Goal: Task Accomplishment & Management: Use online tool/utility

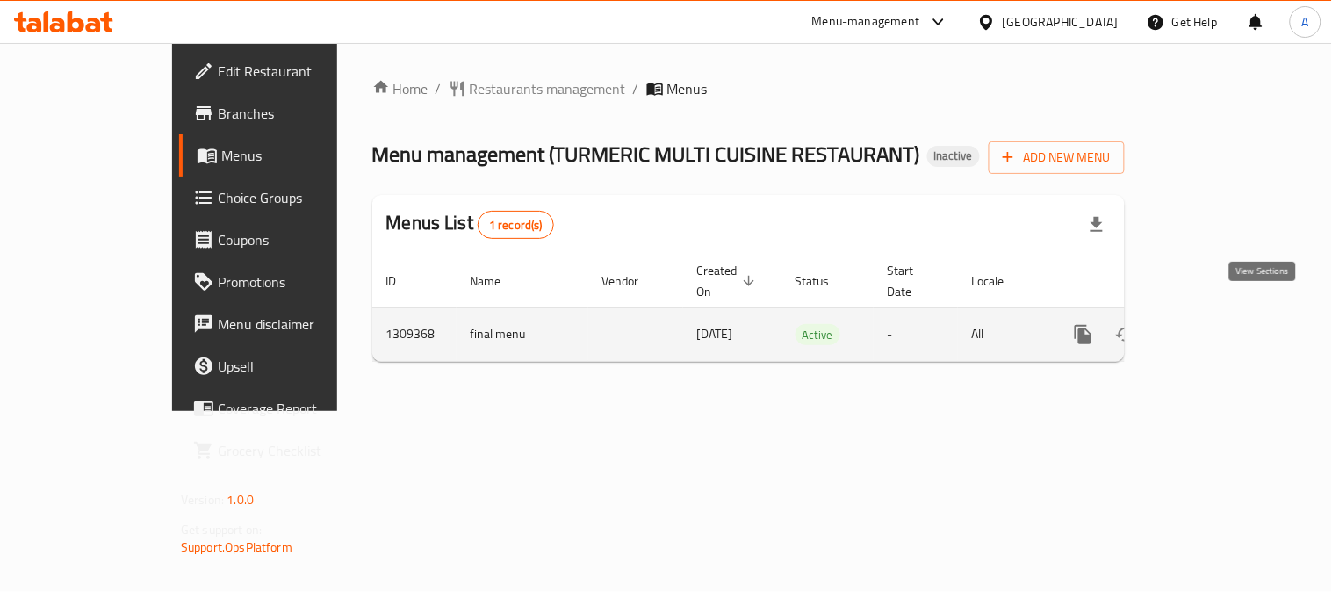
click at [1220, 324] on icon "enhanced table" at bounding box center [1209, 334] width 21 height 21
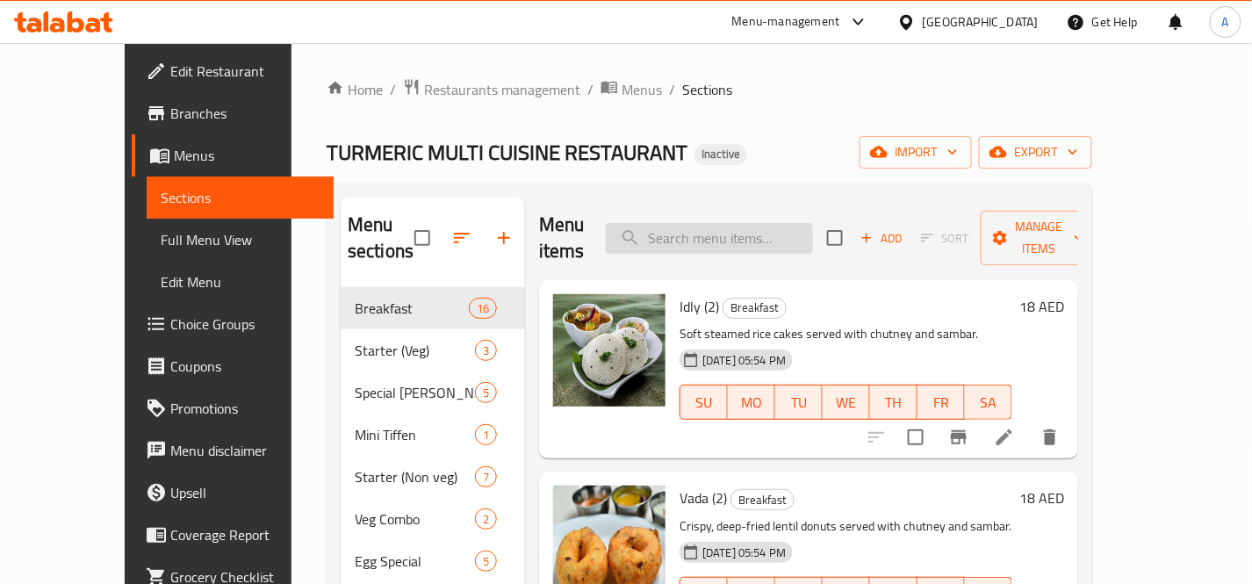
click at [797, 223] on input "search" at bounding box center [709, 238] width 207 height 31
paste input "Baby corn Golden fry"
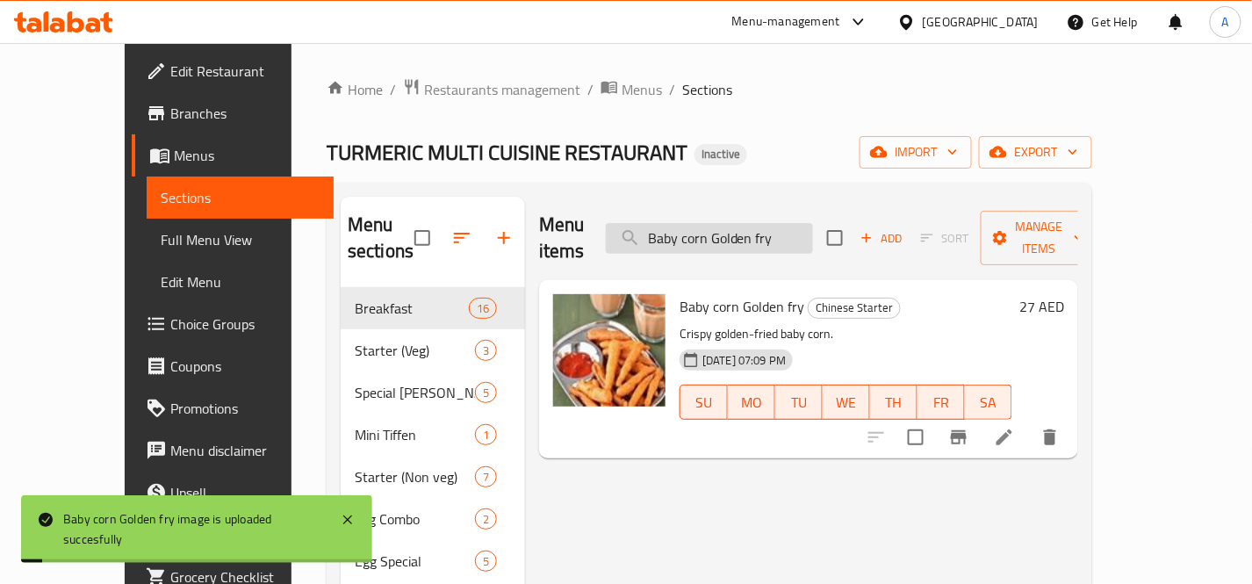
click at [813, 226] on input "Baby corn Golden fry" at bounding box center [709, 238] width 207 height 31
paste input "[PERSON_NAME]"
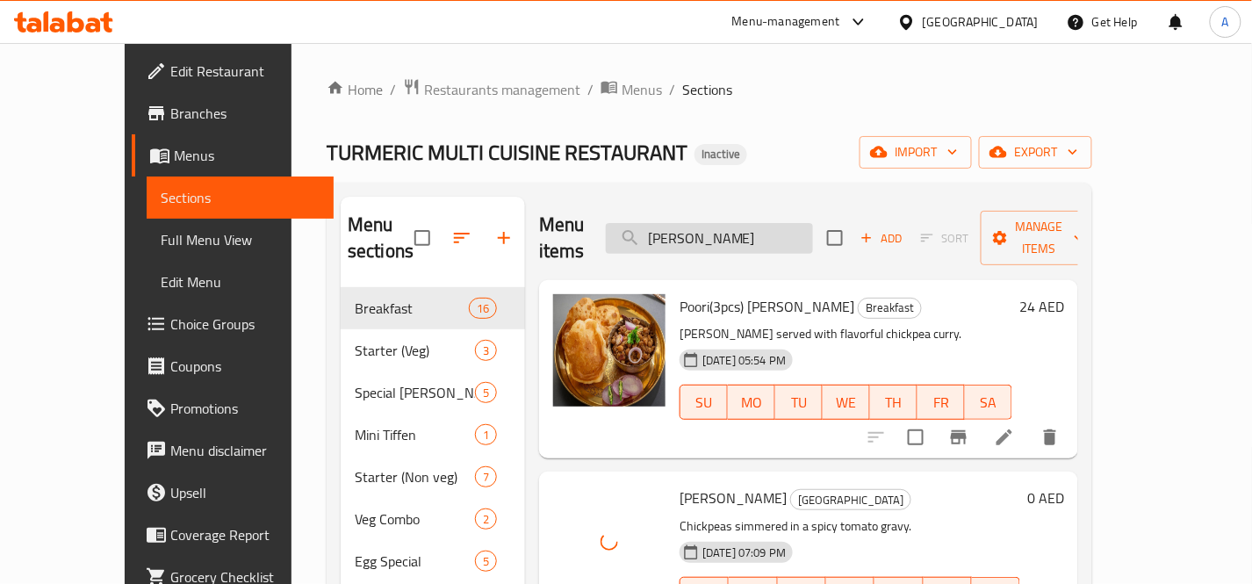
click at [800, 225] on input "[PERSON_NAME]" at bounding box center [709, 238] width 207 height 31
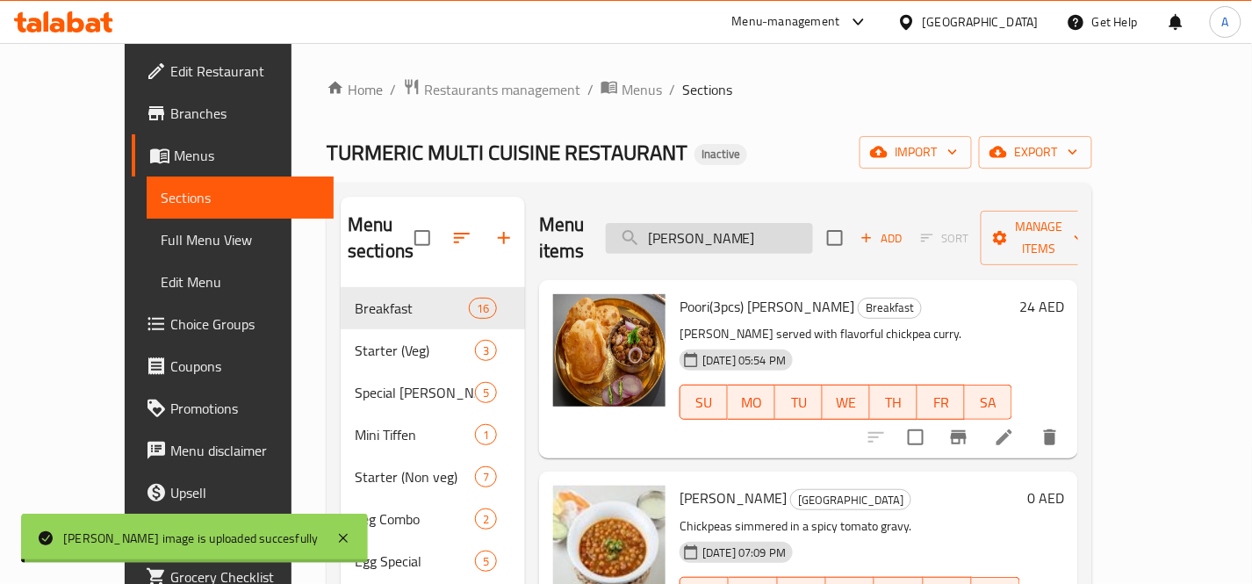
click at [800, 225] on input "[PERSON_NAME]" at bounding box center [709, 238] width 207 height 31
paste input "ettinadu Chicken Dry medium"
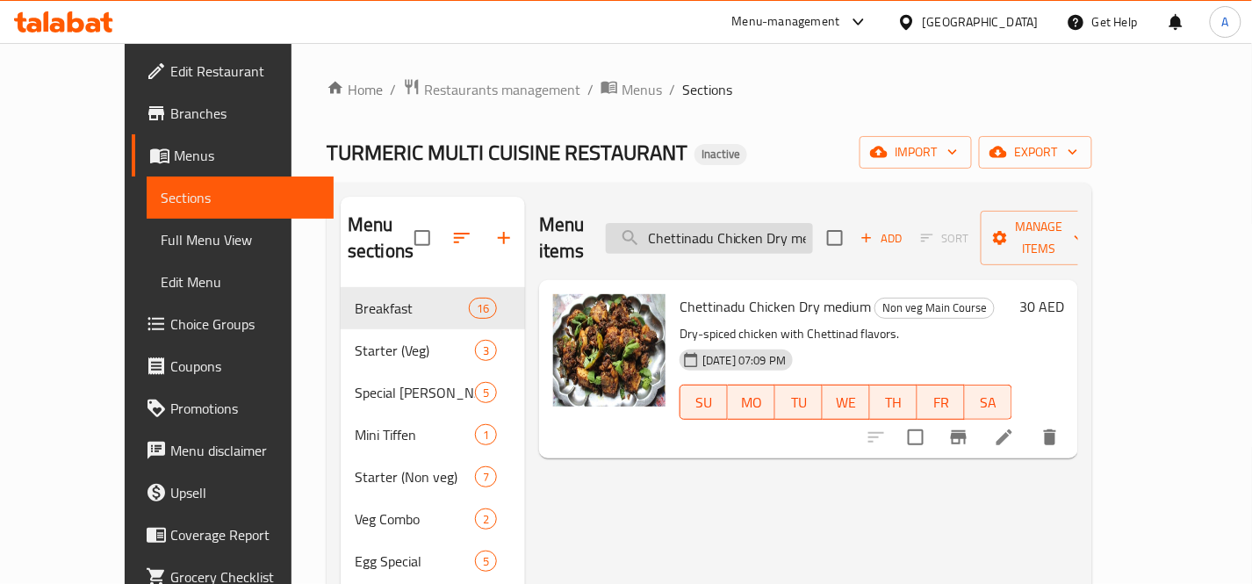
click at [813, 224] on input "Chettinadu Chicken Dry medium" at bounding box center [709, 238] width 207 height 31
click at [765, 223] on input "Chettinadu Chicken Dry medium" at bounding box center [709, 238] width 207 height 31
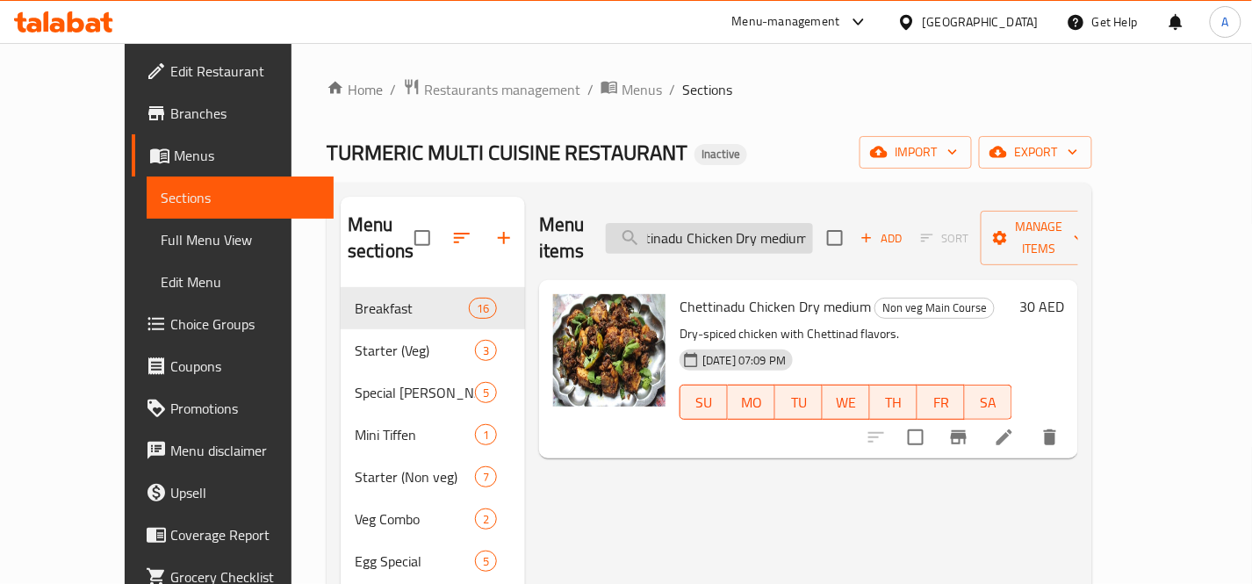
click at [765, 223] on input "Chettinadu Chicken Dry medium" at bounding box center [709, 238] width 207 height 31
drag, startPoint x: 713, startPoint y: 224, endPoint x: 887, endPoint y: 235, distance: 174.2
click at [887, 235] on div "Menu items Chettinadu Chicken Dry medium Add Sort Manage items" at bounding box center [808, 238] width 539 height 83
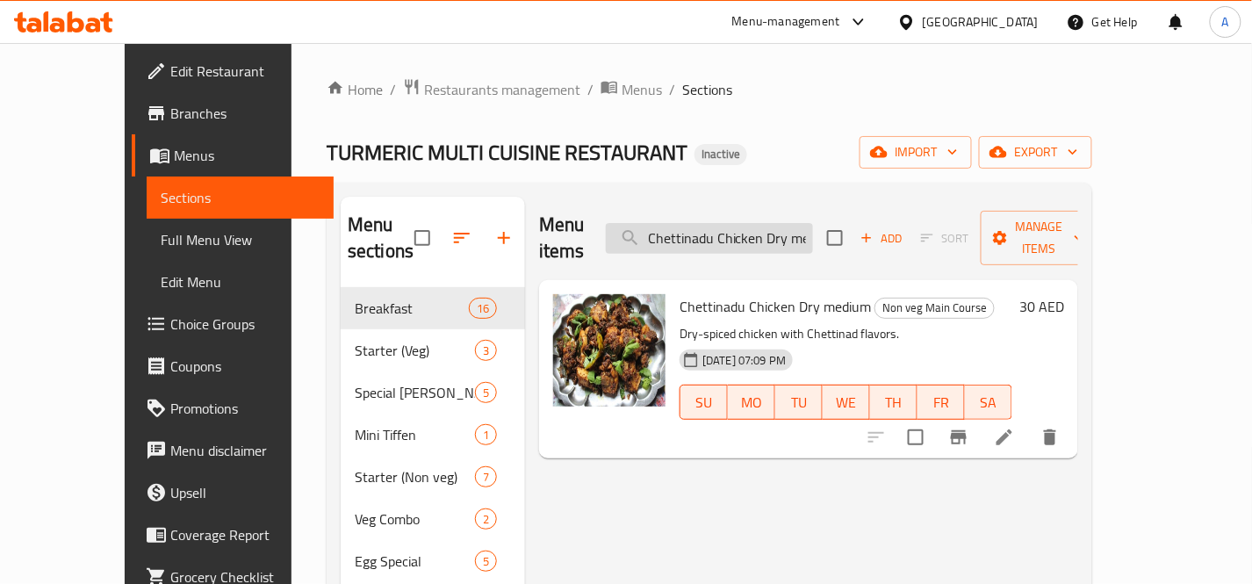
click at [813, 223] on input "Chettinadu Chicken Dry medium" at bounding box center [709, 238] width 207 height 31
paste input "Pepper"
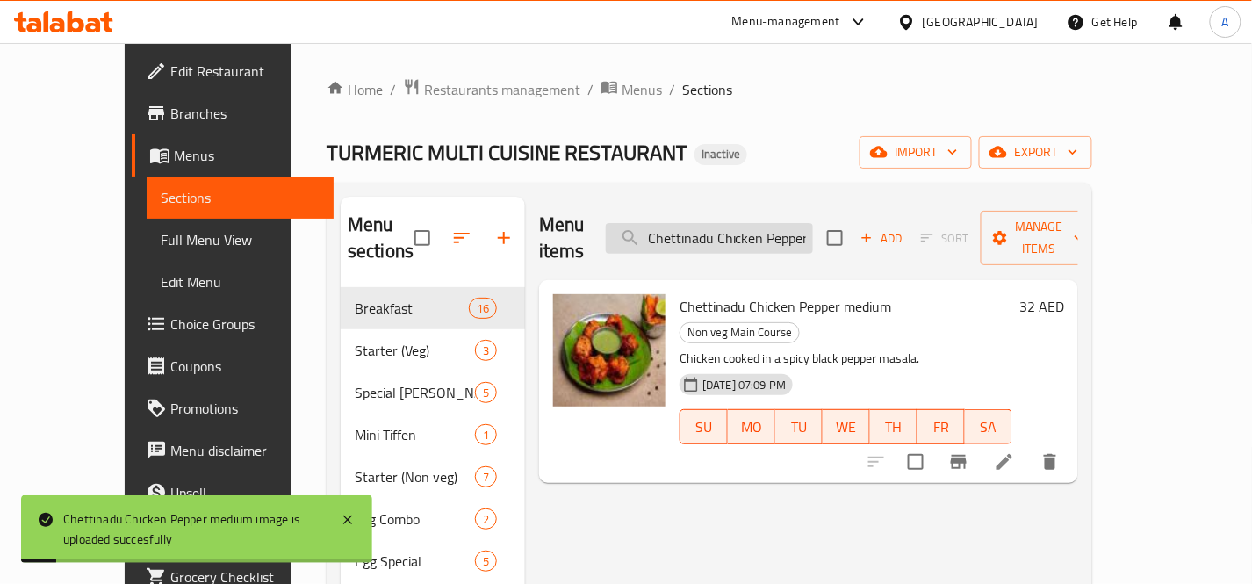
click at [787, 224] on input "Chettinadu Chicken Pepper medium" at bounding box center [709, 238] width 207 height 31
click at [787, 225] on input "Chettinadu Chicken Pepper medium" at bounding box center [709, 238] width 207 height 31
click at [786, 225] on input "Chettinadu Chicken Pepper medium" at bounding box center [709, 238] width 207 height 31
paste input "Fish curry masala"
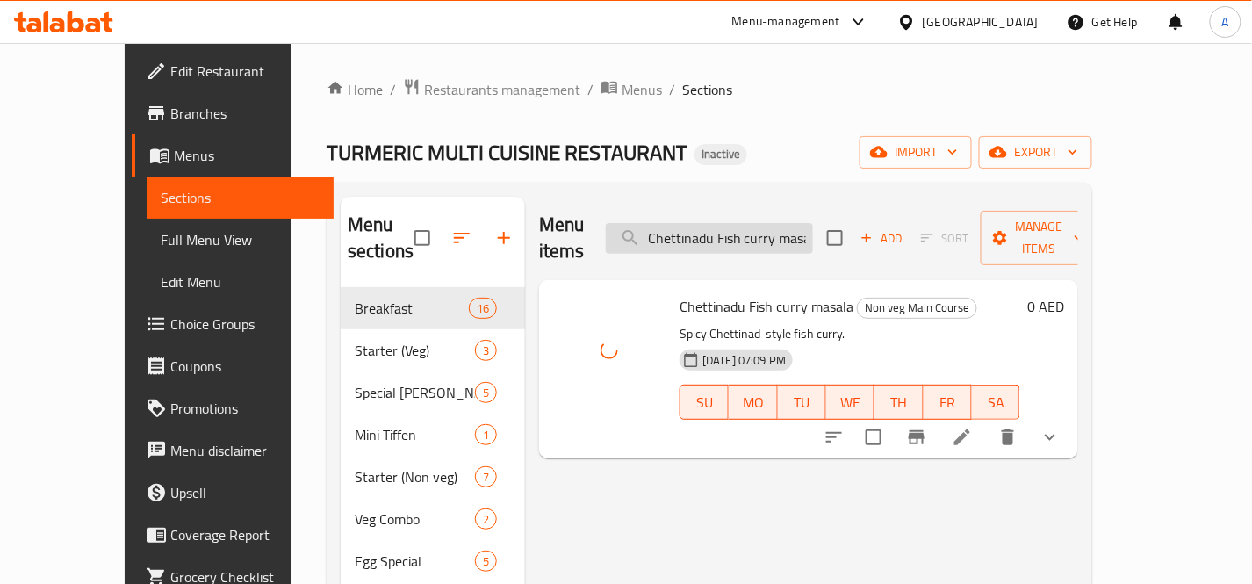
click at [801, 228] on input "Chettinadu Fish curry masala" at bounding box center [709, 238] width 207 height 31
click at [800, 228] on input "Chettinadu Fish curry masala" at bounding box center [709, 238] width 207 height 31
paste input "Mutton M"
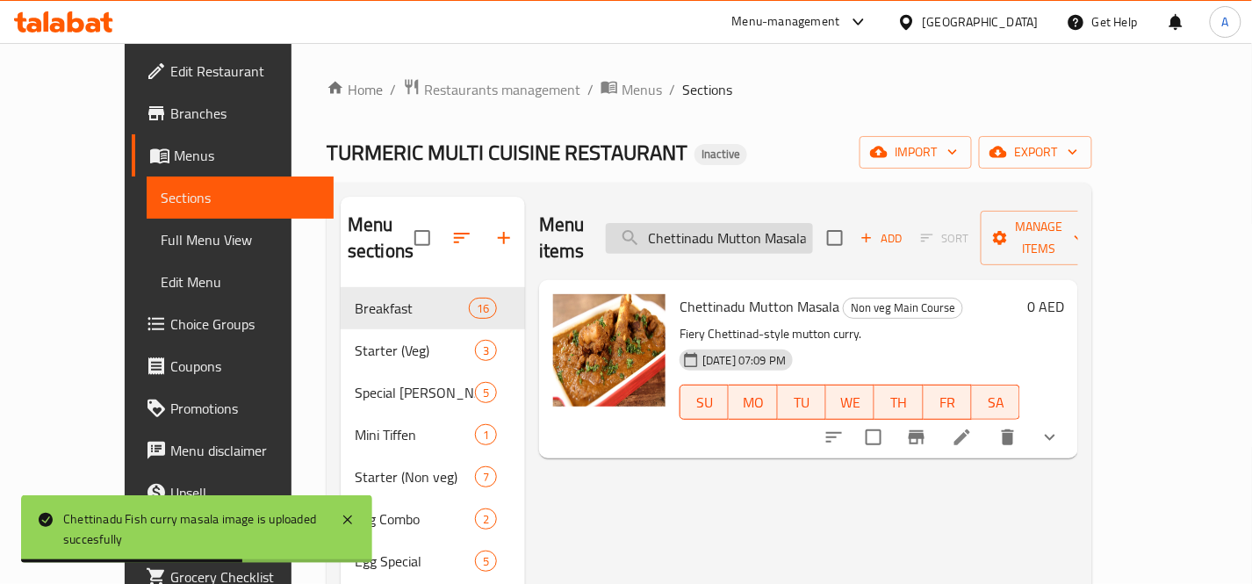
click at [802, 223] on input "Chettinadu Mutton Masala" at bounding box center [709, 238] width 207 height 31
paste input "Panner"
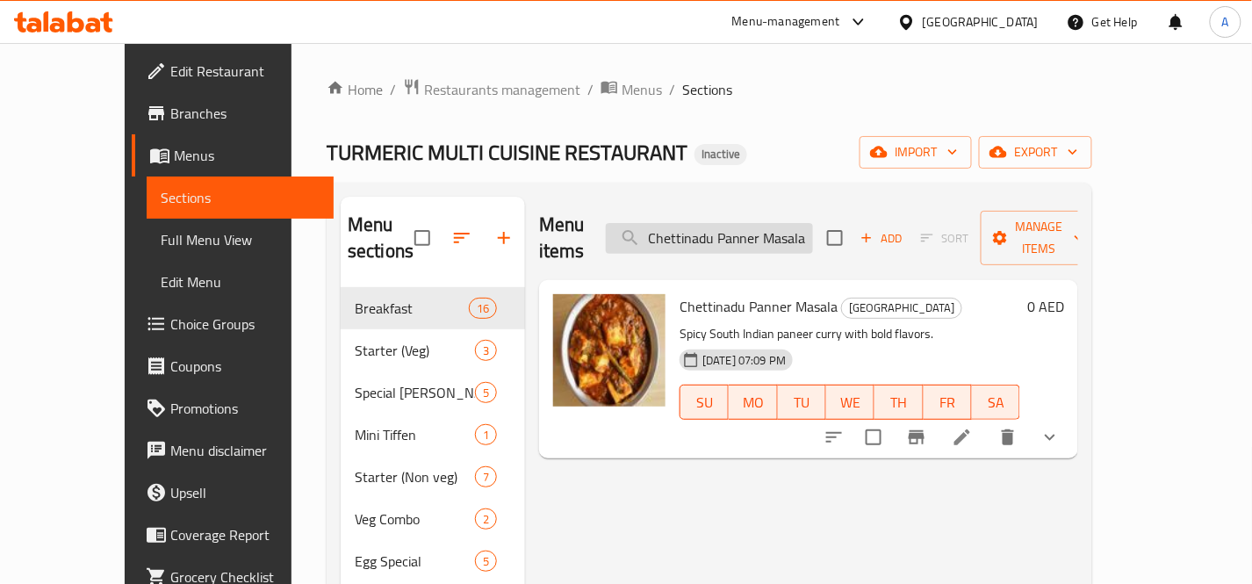
click at [751, 223] on input "Chettinadu Panner Masala" at bounding box center [709, 238] width 207 height 31
paste input "rawn"
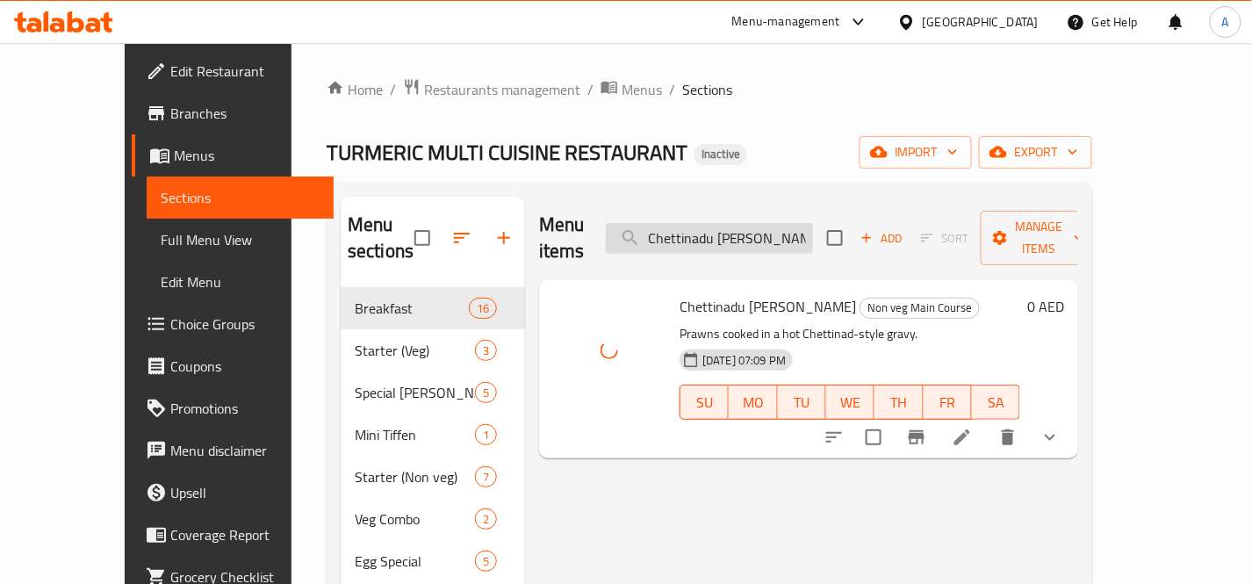
click at [803, 226] on input "Chettinadu [PERSON_NAME]" at bounding box center [709, 238] width 207 height 31
paste input "icken Masala, Mini Egg"
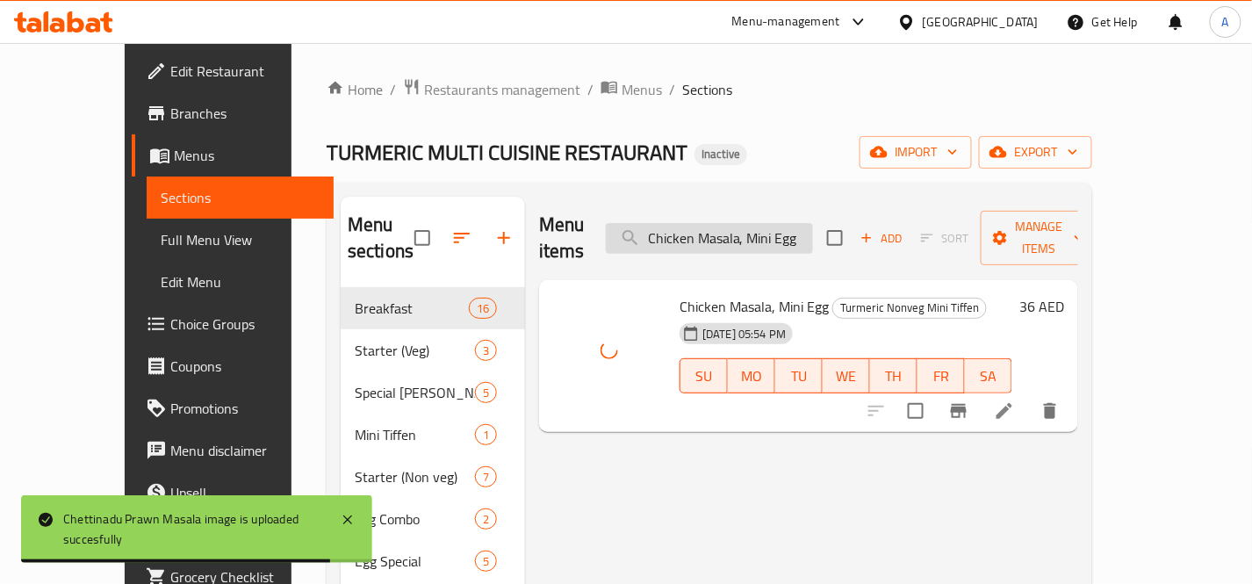
click at [813, 228] on input "Chicken Masala, Mini Egg" at bounding box center [709, 238] width 207 height 31
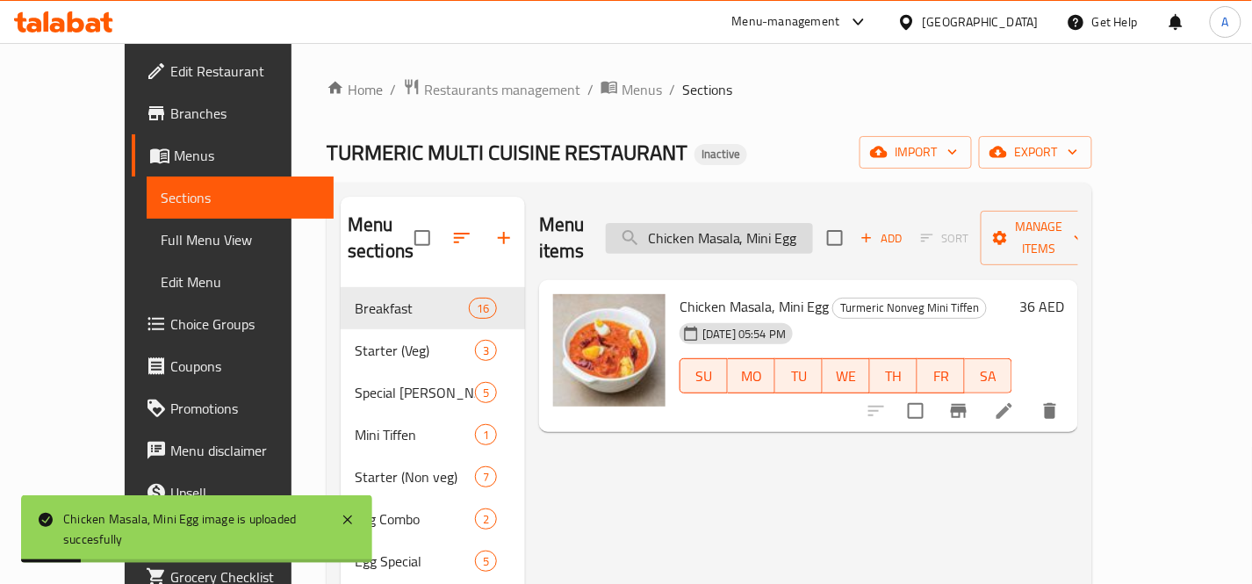
paste input "Szechewan Noodle"
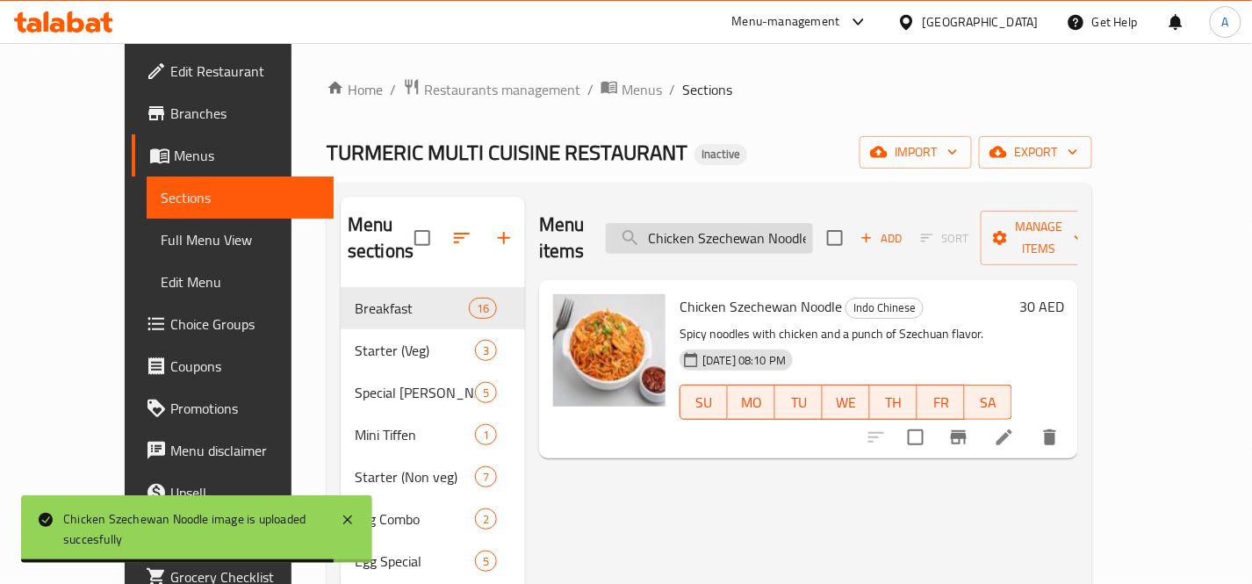
click at [784, 223] on input "Chicken Szechewan Noodle" at bounding box center [709, 238] width 207 height 31
click at [785, 223] on input "Chicken Szechewan Noodle" at bounding box center [709, 238] width 207 height 31
paste input "lli Panner"
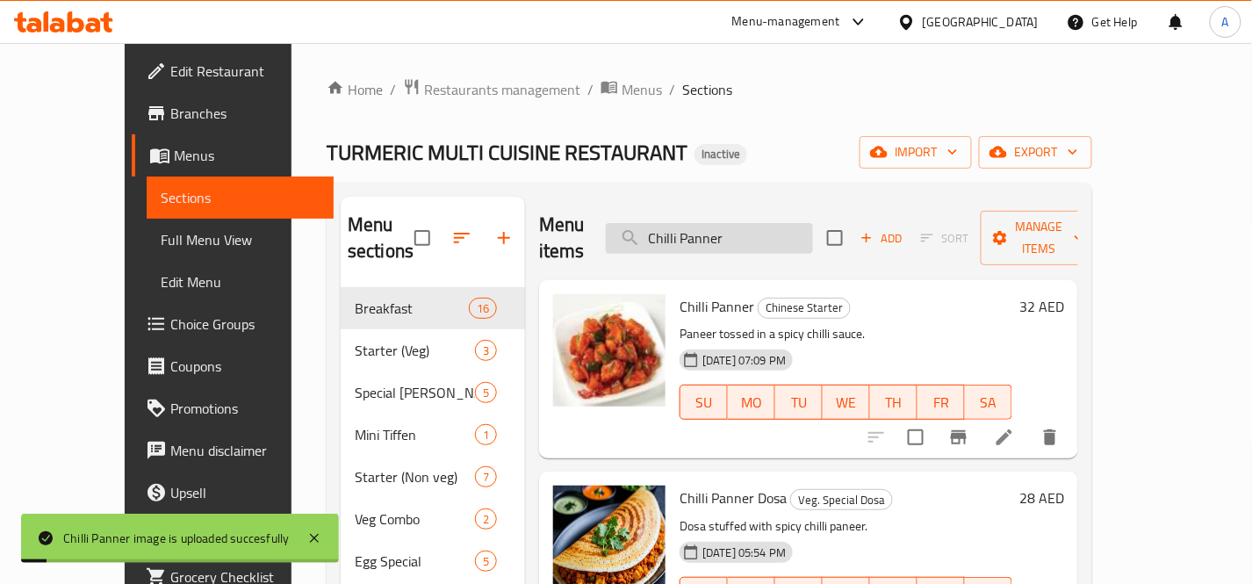
click at [813, 223] on input "Chilli Panner" at bounding box center [709, 238] width 207 height 31
paste input "rawn"
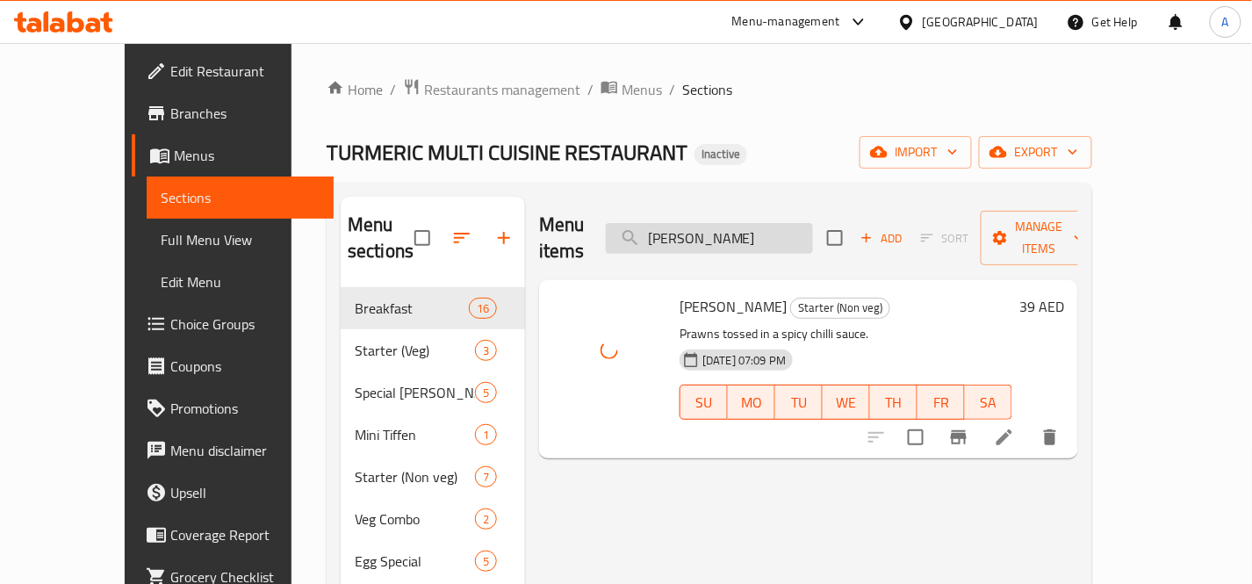
click at [801, 223] on input "[PERSON_NAME]" at bounding box center [709, 238] width 207 height 31
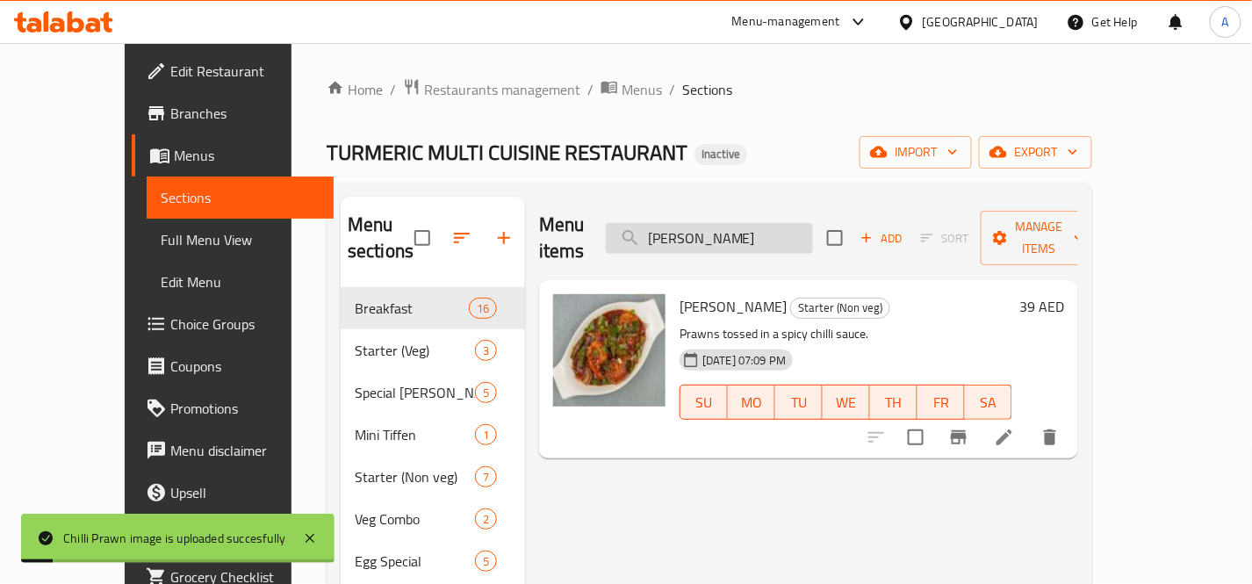
paste input "nese non Veg Combo"
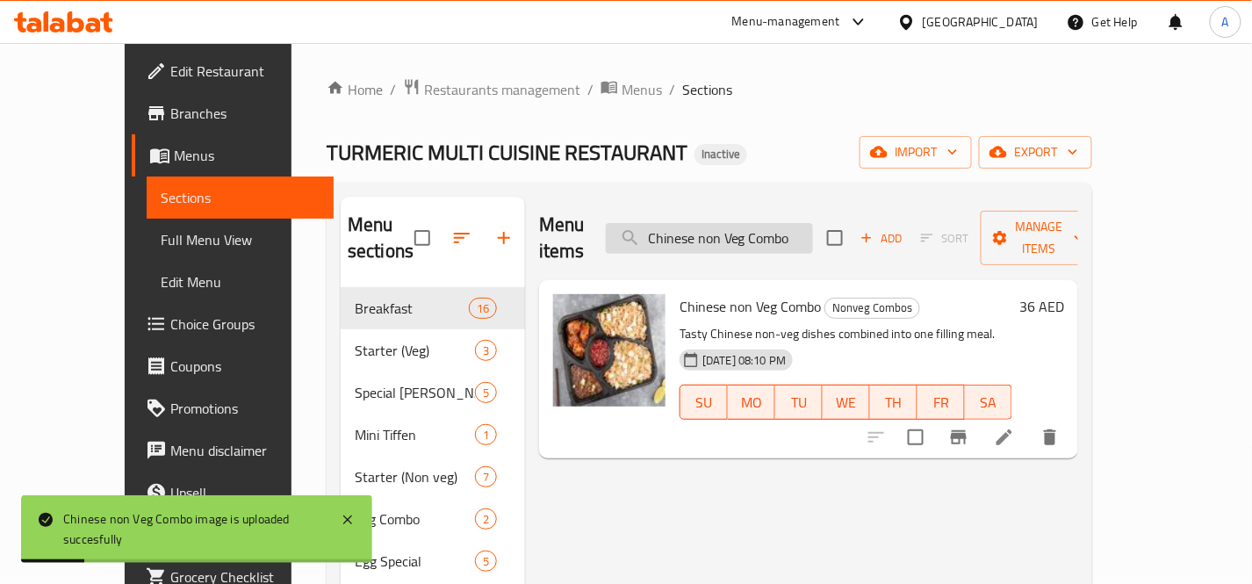
click at [797, 233] on input "Chinese non Veg Combo" at bounding box center [709, 238] width 207 height 31
paste input "search"
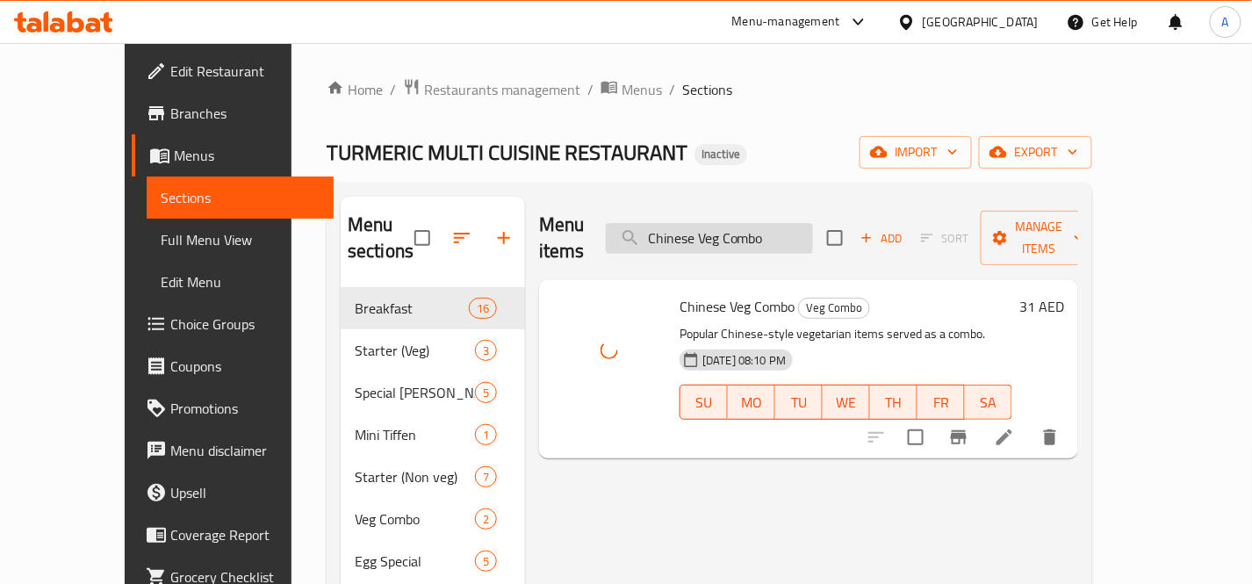
click at [813, 226] on input "Chinese Veg Combo" at bounding box center [709, 238] width 207 height 31
paste input "rab Chettinadu masala"
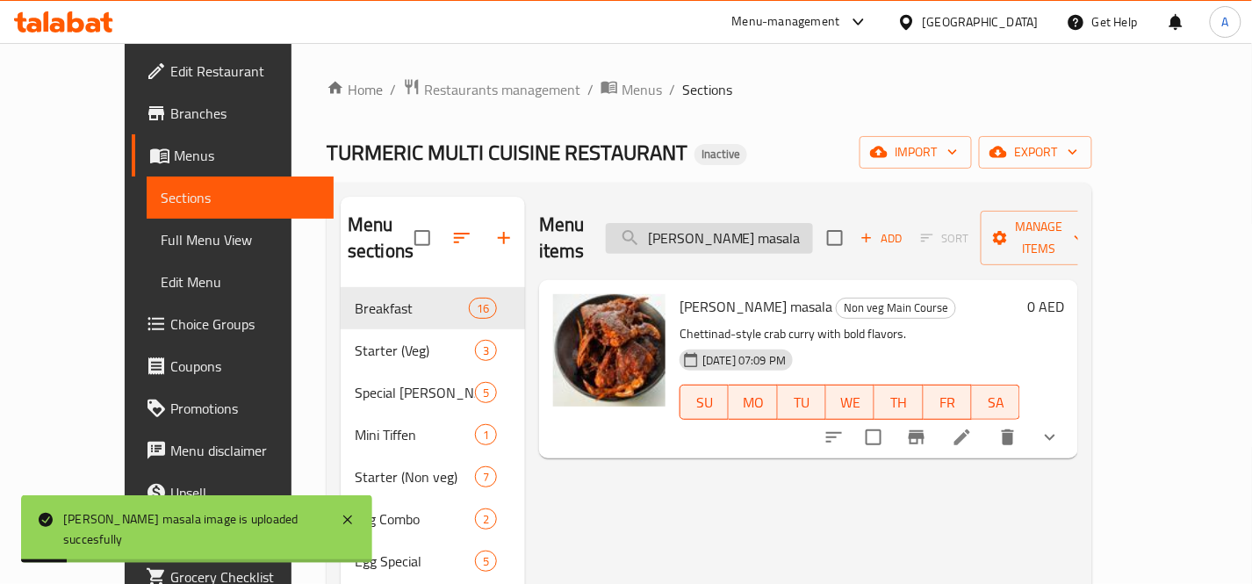
click at [813, 226] on input "[PERSON_NAME] masala" at bounding box center [709, 238] width 207 height 31
paste input "M"
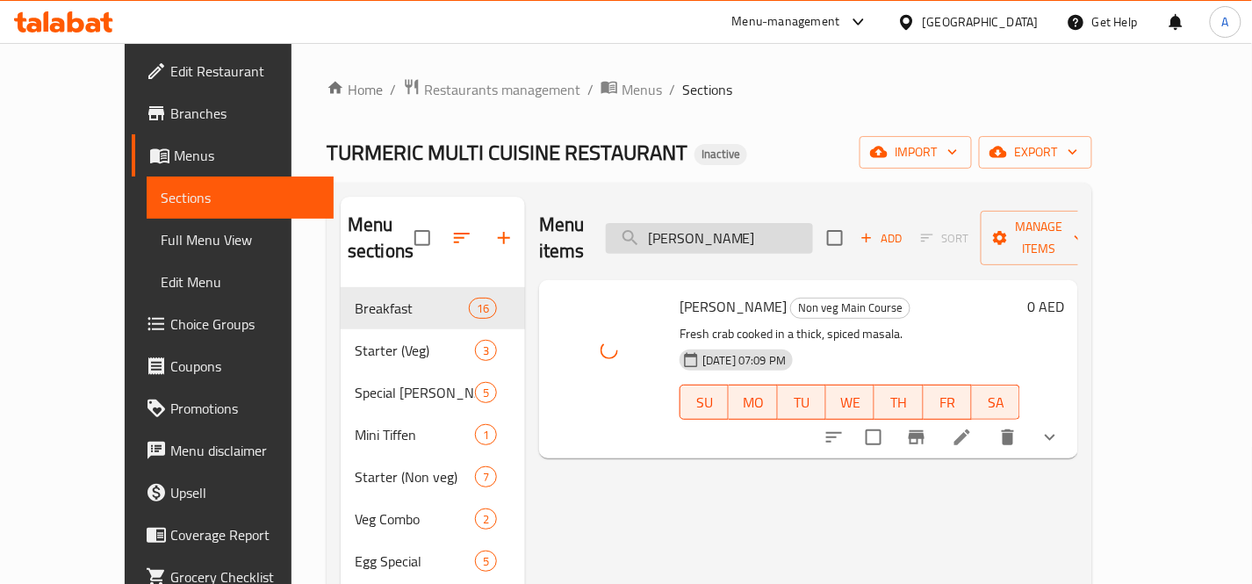
click at [813, 225] on input "[PERSON_NAME]" at bounding box center [709, 238] width 207 height 31
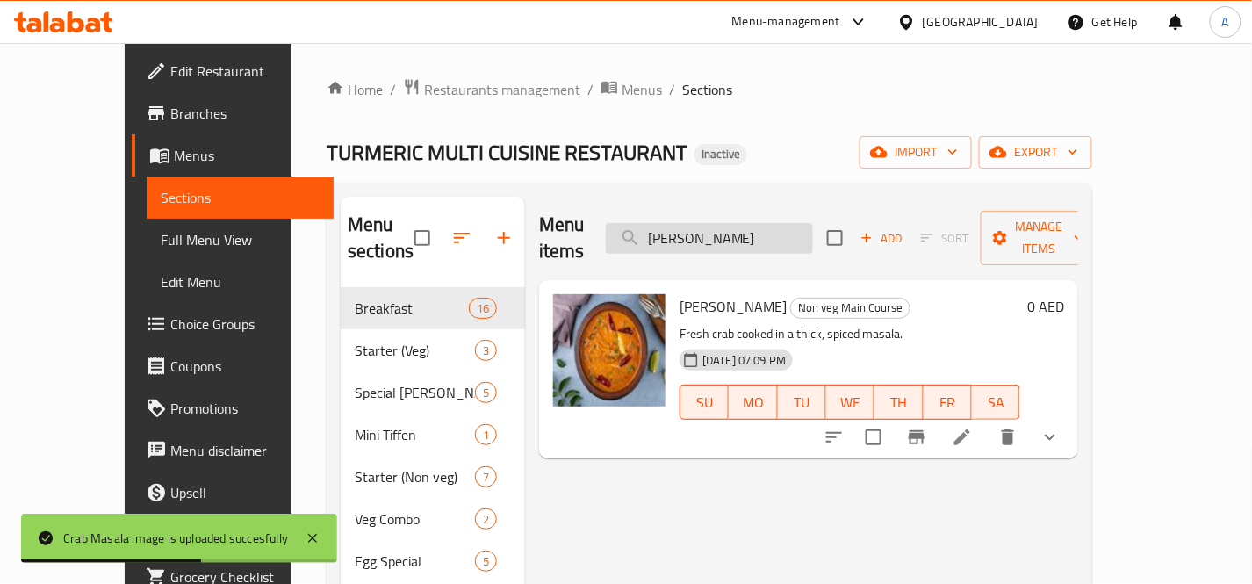
paste input "urdrice"
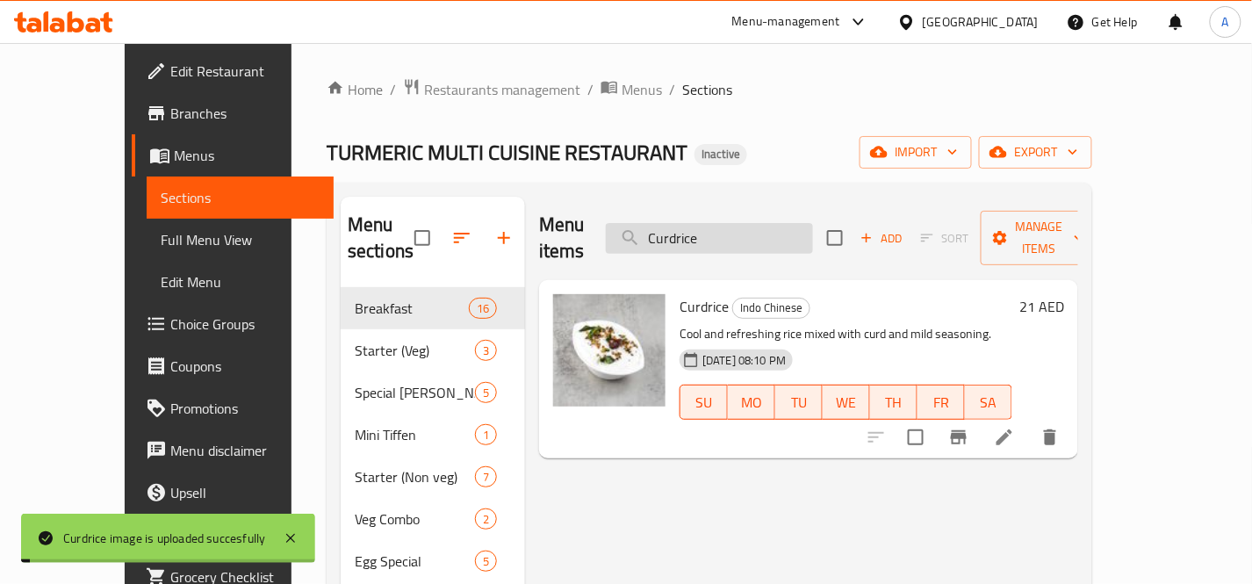
click at [806, 223] on input "Curdrice" at bounding box center [709, 238] width 207 height 31
paste input "Double Omlett"
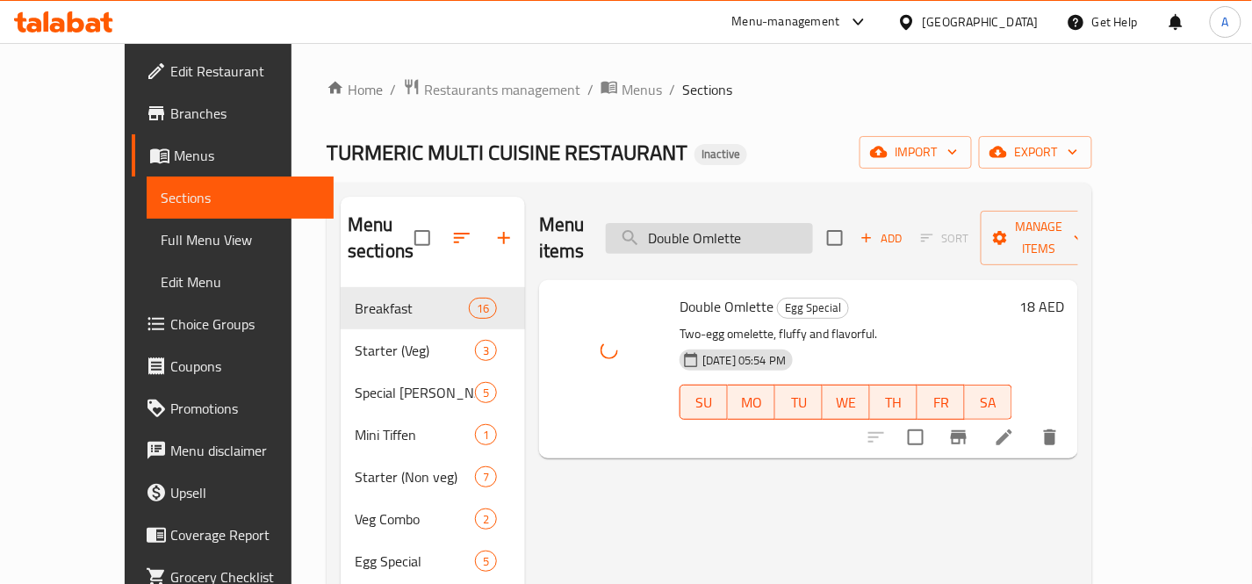
click at [813, 225] on input "Double Omlette" at bounding box center [709, 238] width 207 height 31
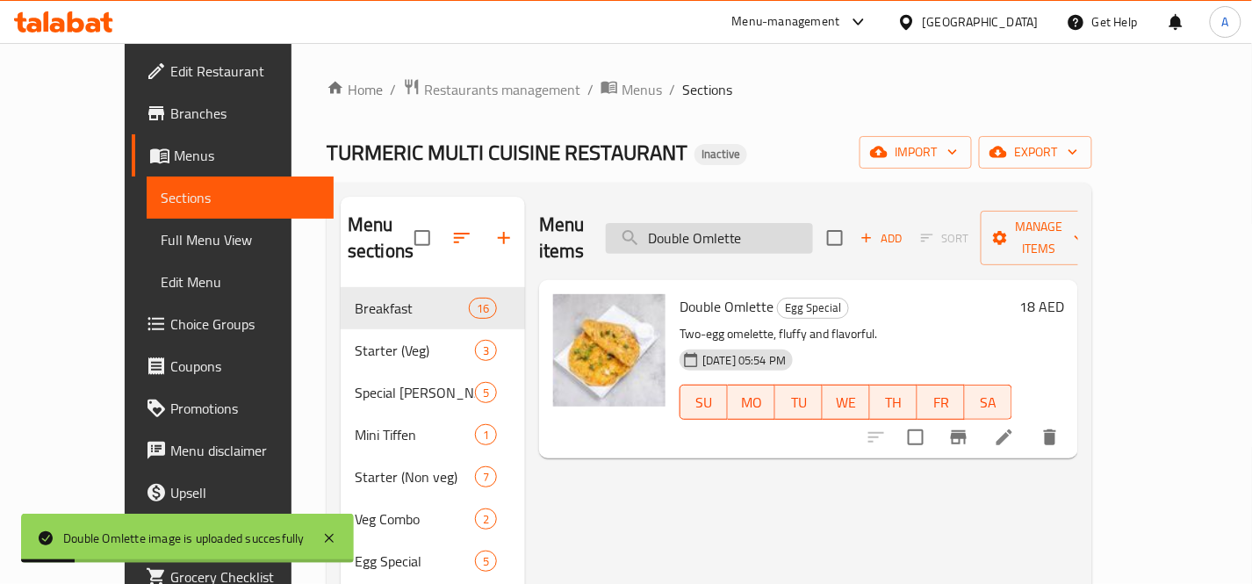
paste input "Egg Masala"
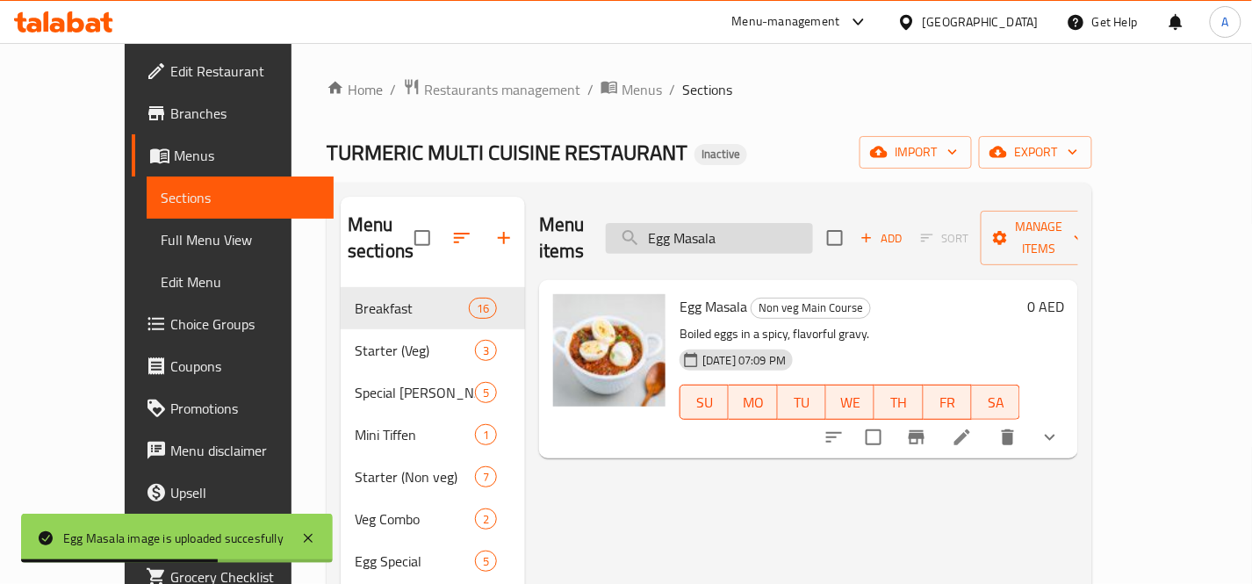
click at [813, 223] on input "Egg Masala" at bounding box center [709, 238] width 207 height 31
paste input "Fish Finger"
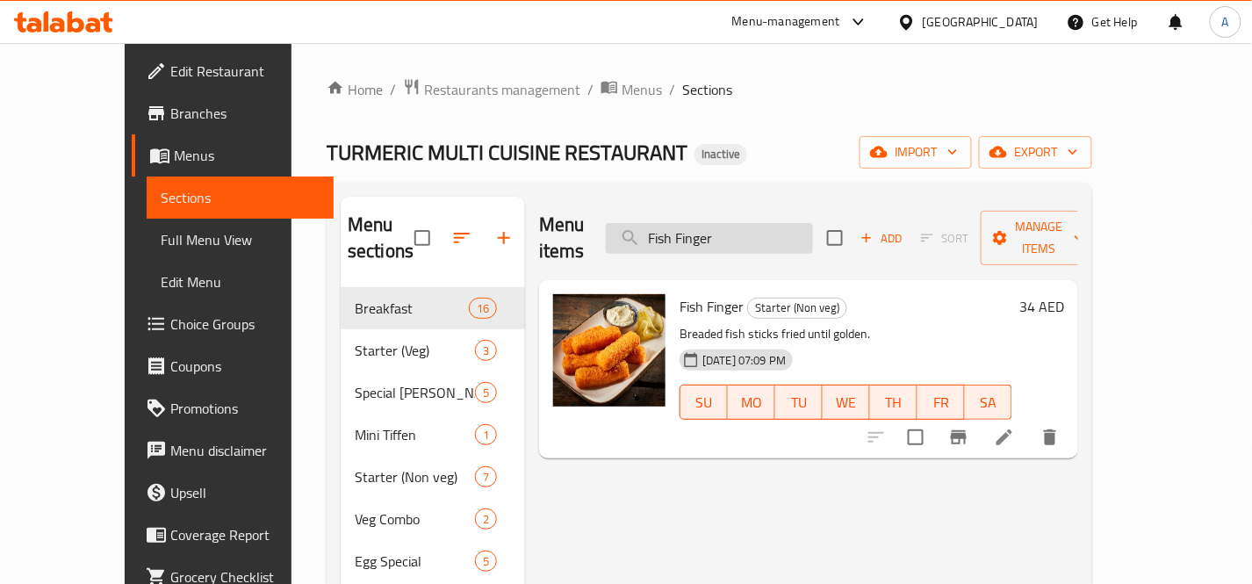
click at [813, 223] on input "Fish Finger" at bounding box center [709, 238] width 207 height 31
paste input "Gobi Manchurian Dry"
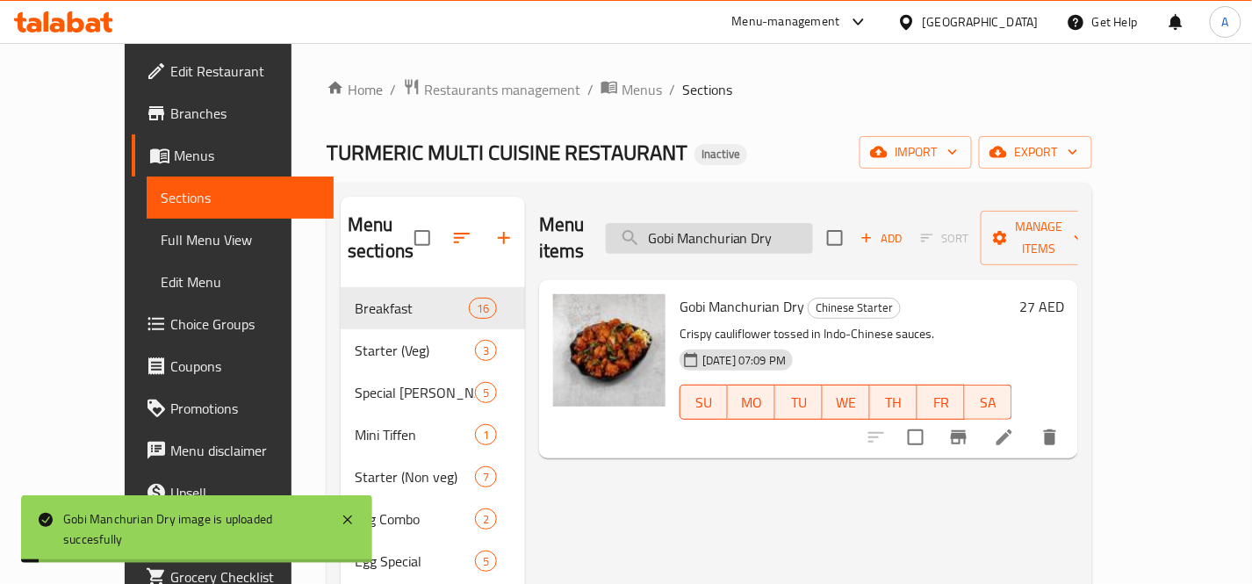
click at [813, 226] on input "Gobi Manchurian Dry" at bounding box center [709, 238] width 207 height 31
paste input "reen [PERSON_NAME]"
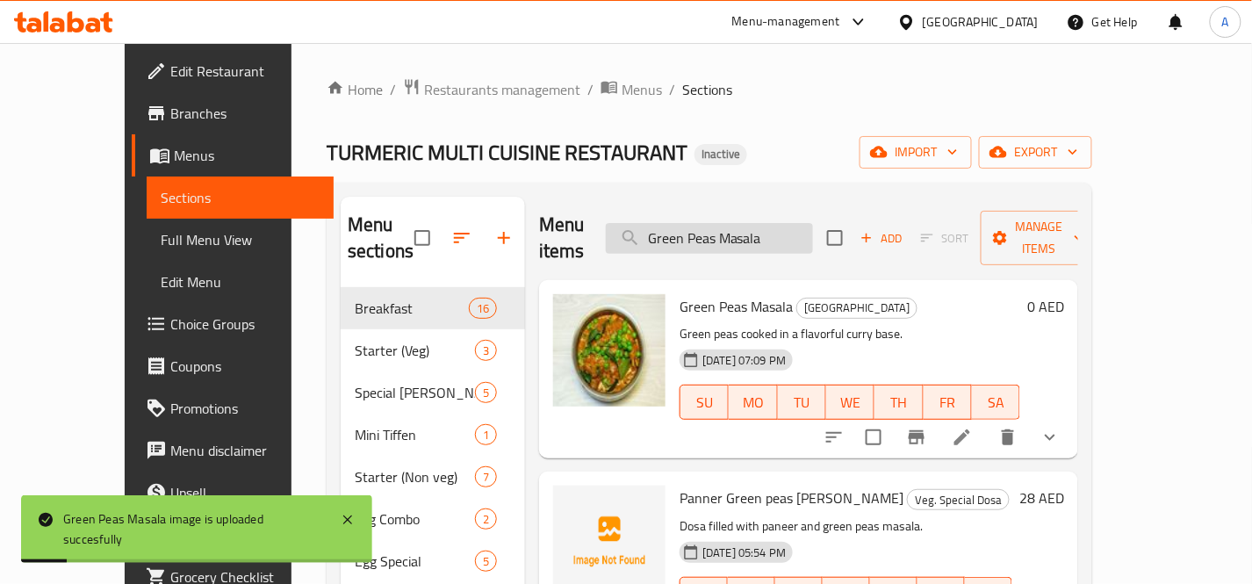
click at [813, 223] on input "Green Peas Masala" at bounding box center [709, 238] width 207 height 31
paste input "Idiyappam(1)"
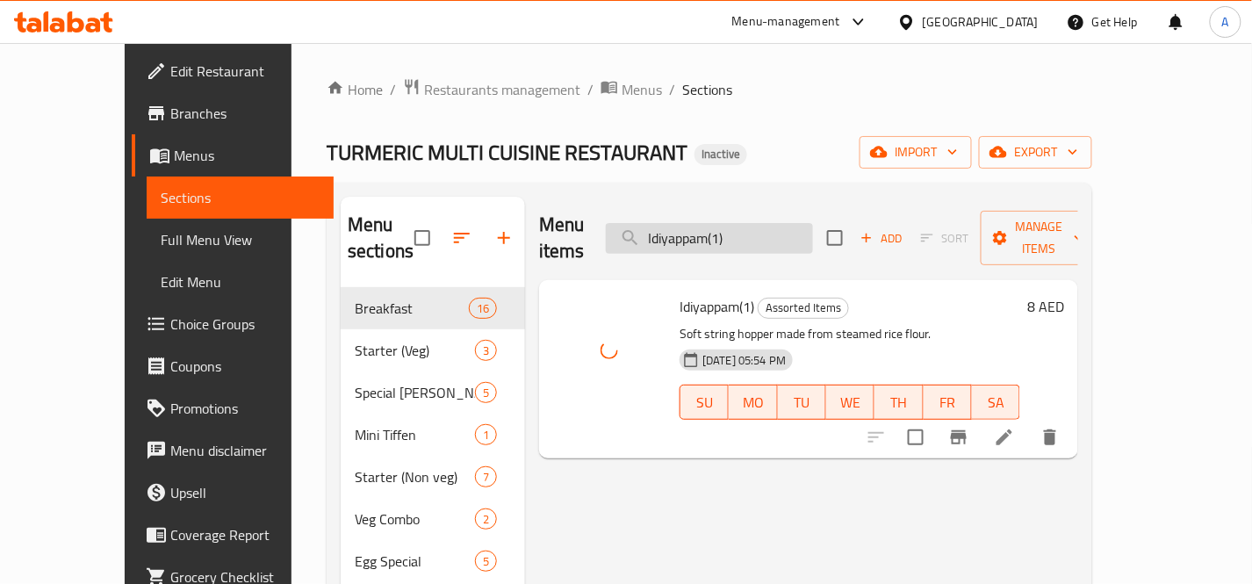
click at [800, 226] on input "Idiyappam(1)" at bounding box center [709, 238] width 207 height 31
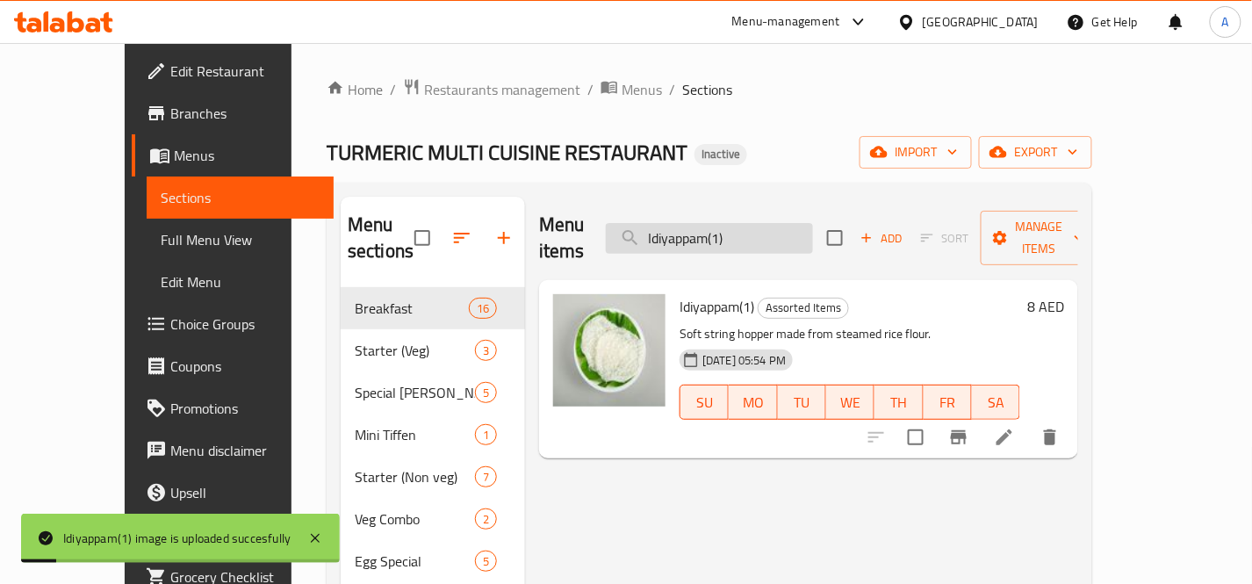
paste input "Kadai Vegetable"
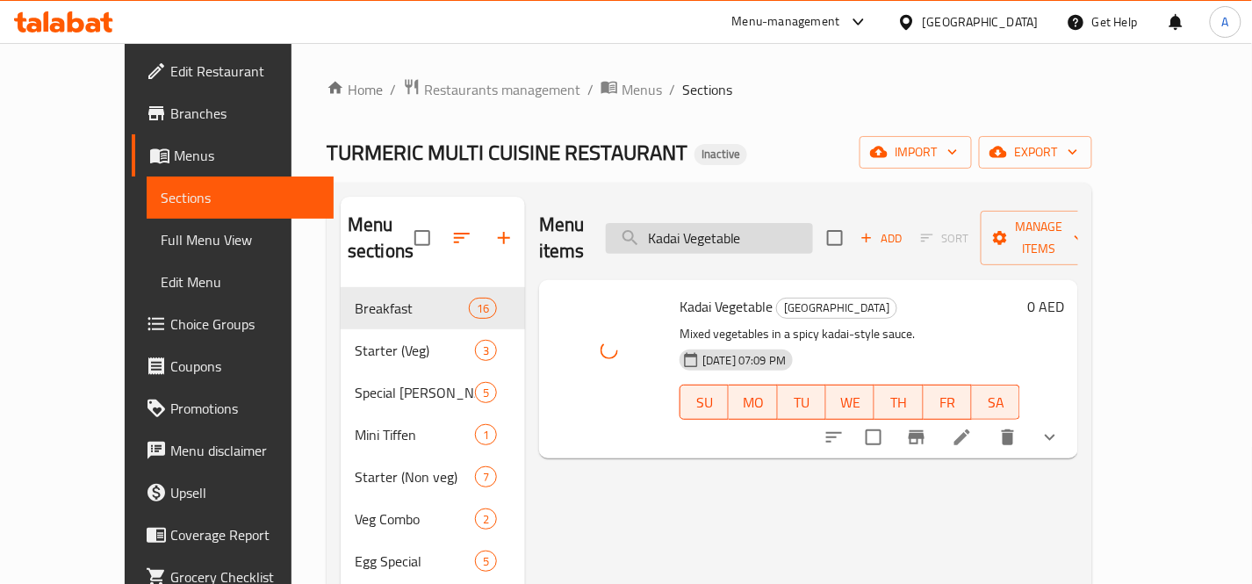
click at [813, 223] on input "Kadai Vegetable" at bounding box center [709, 238] width 207 height 31
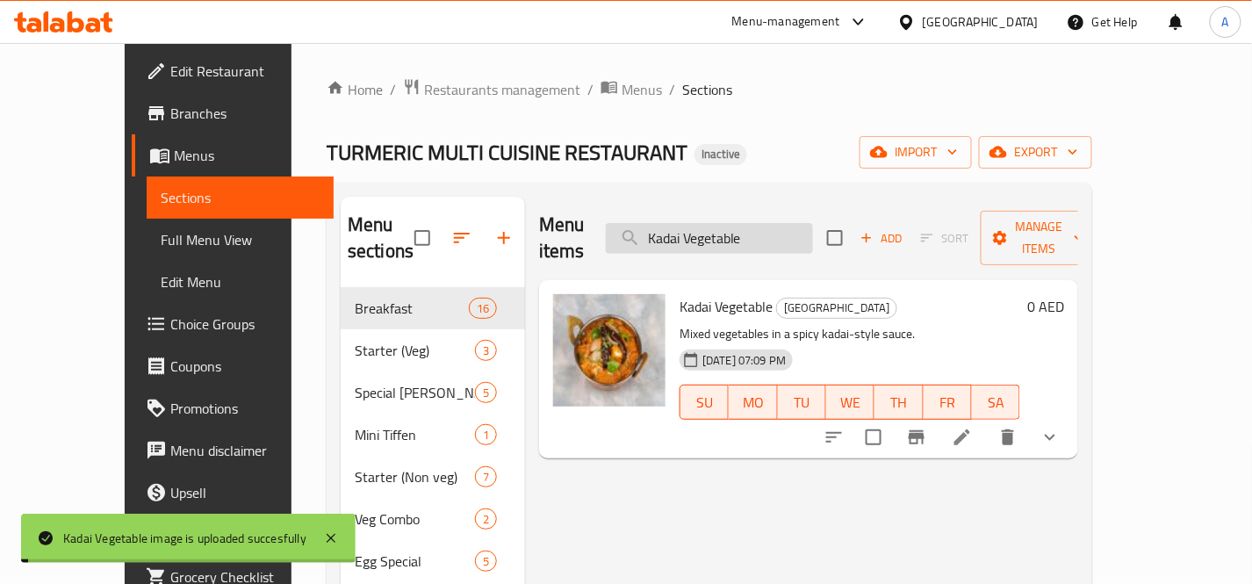
click at [813, 223] on input "Kadai Vegetable" at bounding box center [709, 238] width 207 height 31
paste input "rakudi Chettinadu chicken Mas"
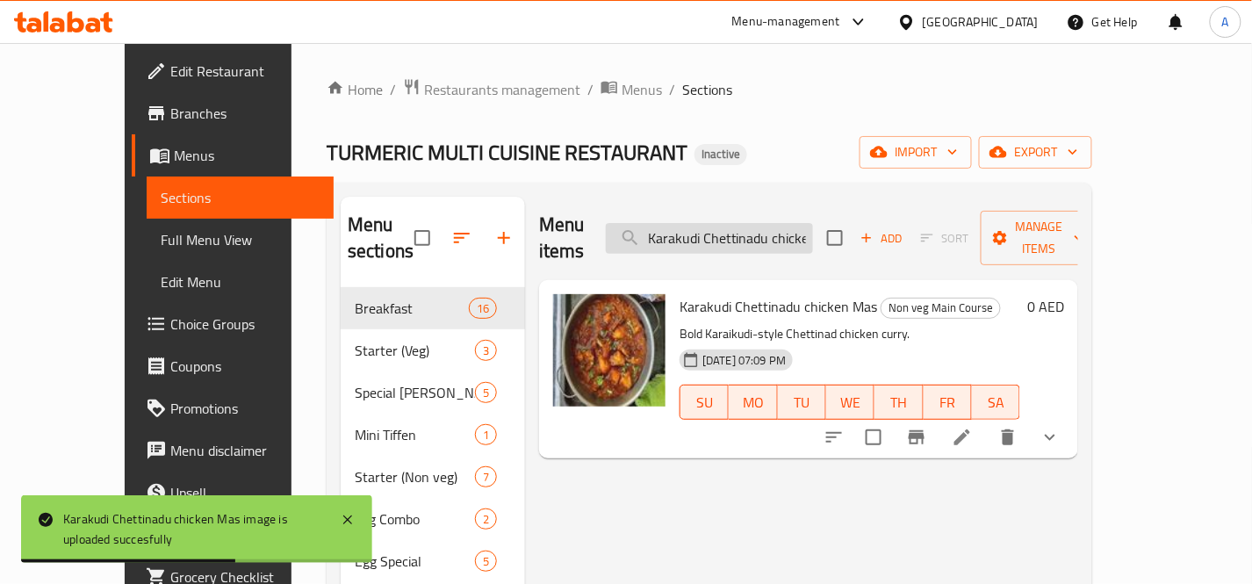
click at [786, 223] on input "Karakudi Chettinadu chicken Mas" at bounding box center [709, 238] width 207 height 31
click at [787, 223] on input "Karakudi Chettinadu chicken Mas" at bounding box center [709, 238] width 207 height 31
paste input "esari"
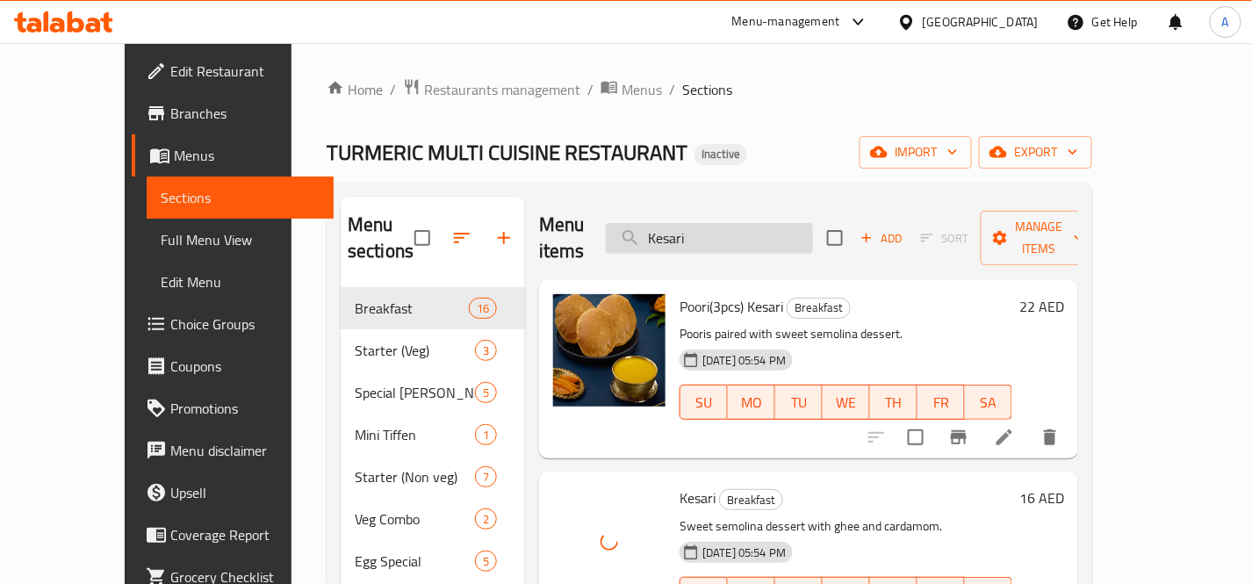
click at [782, 223] on input "Kesari" at bounding box center [709, 238] width 207 height 31
click at [781, 223] on input "Kesari" at bounding box center [709, 238] width 207 height 31
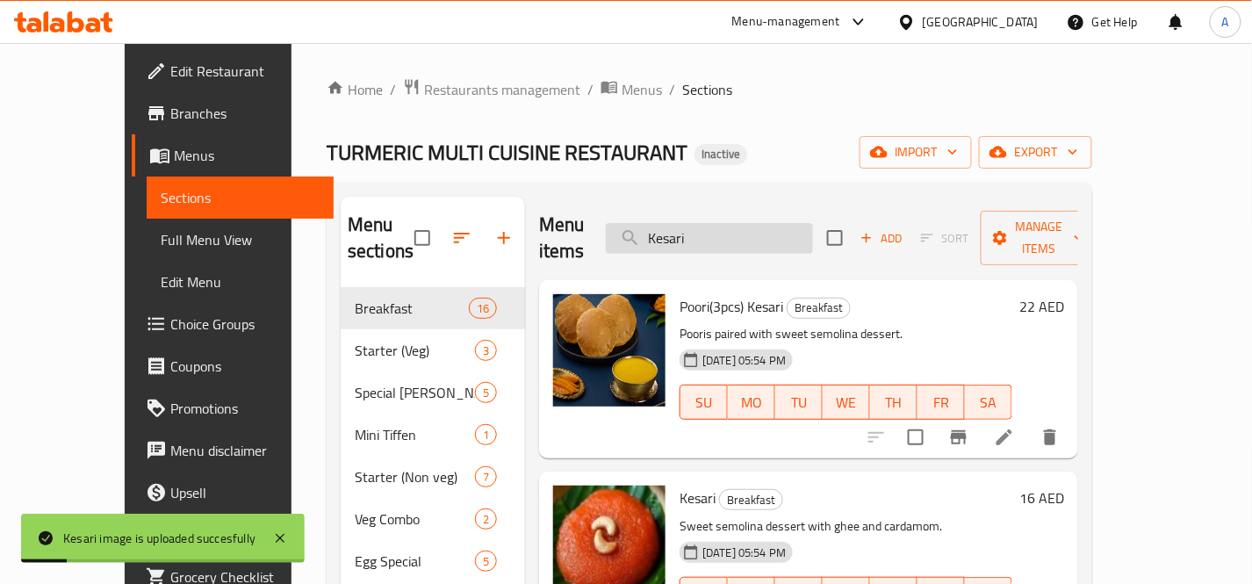
paste input "ing Fish Fry"
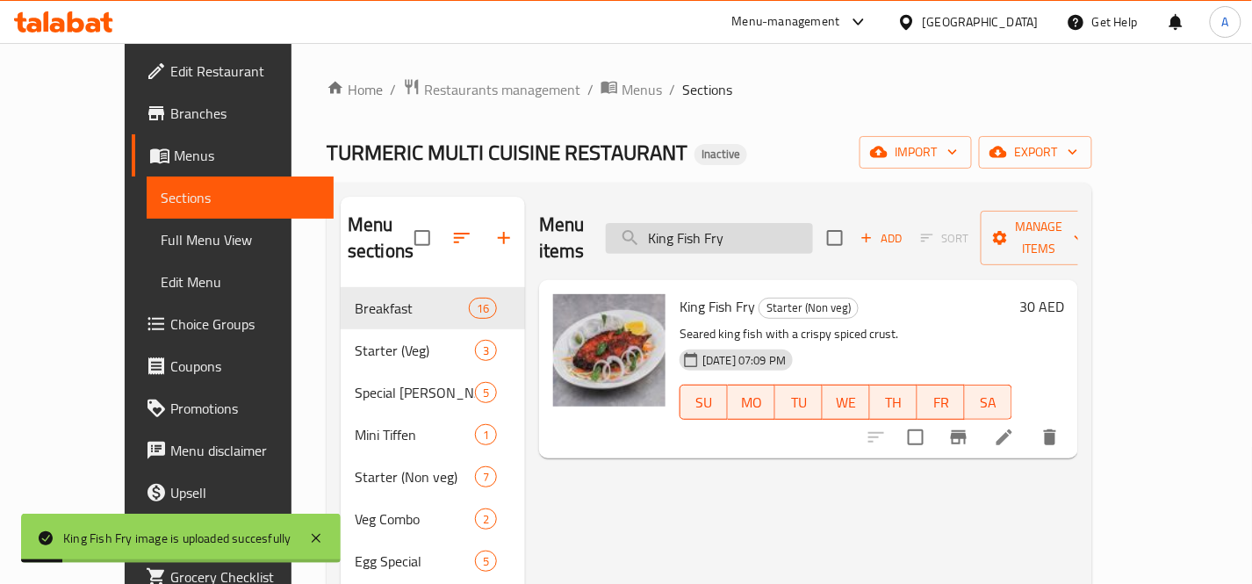
click at [801, 223] on input "King Fish Fry" at bounding box center [709, 238] width 207 height 31
paste input "fish masala"
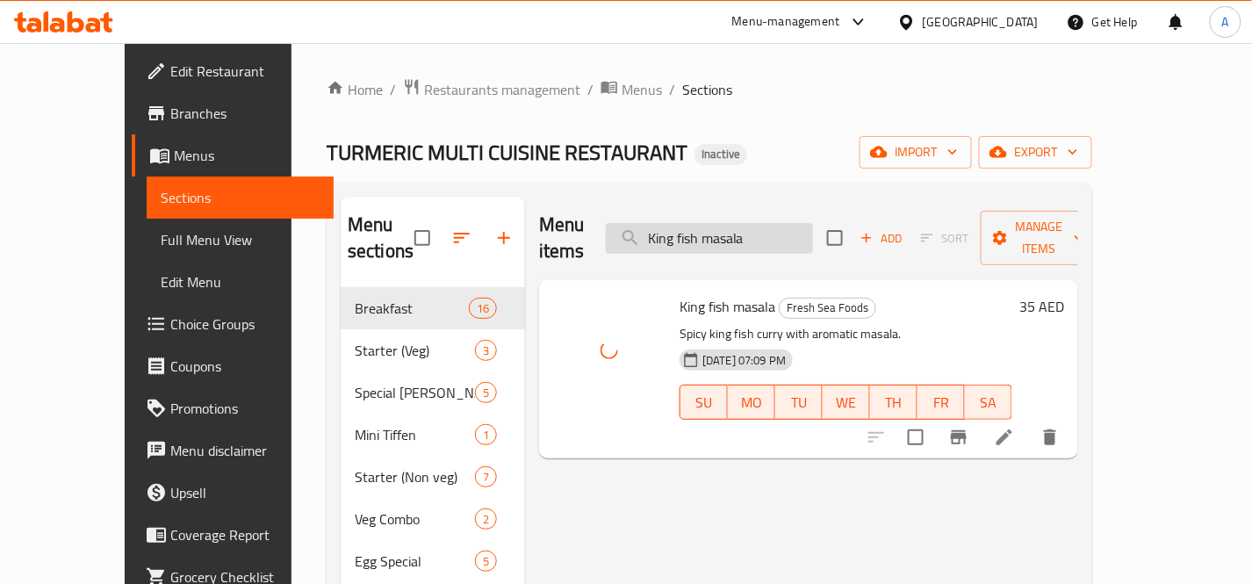
click at [813, 226] on input "King fish masala" at bounding box center [709, 238] width 207 height 31
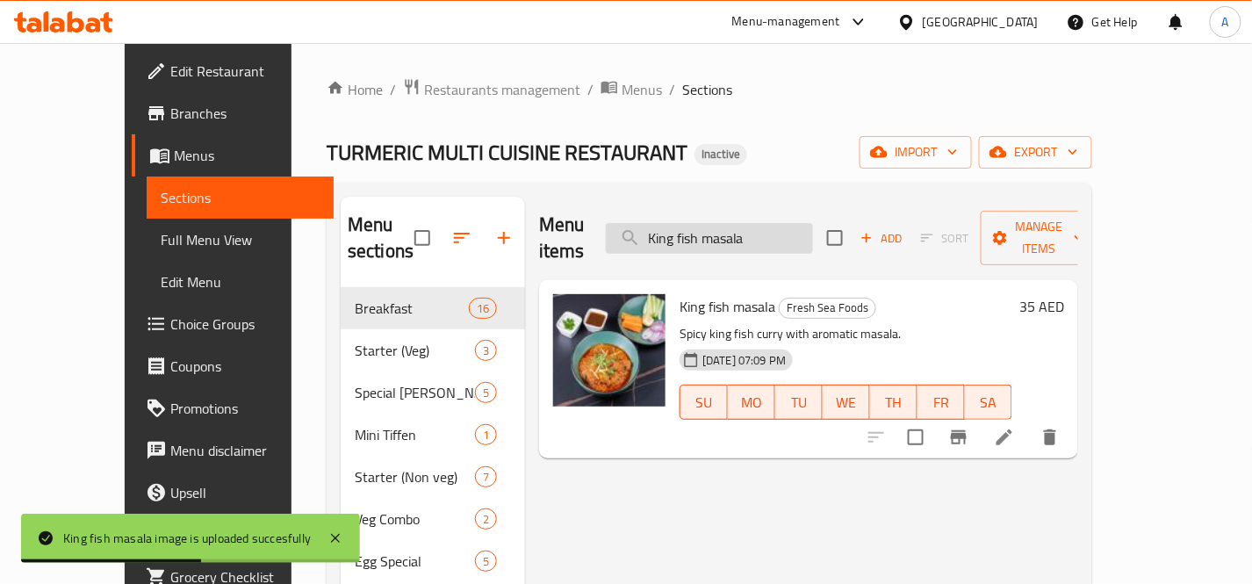
paste input "[PERSON_NAME]"
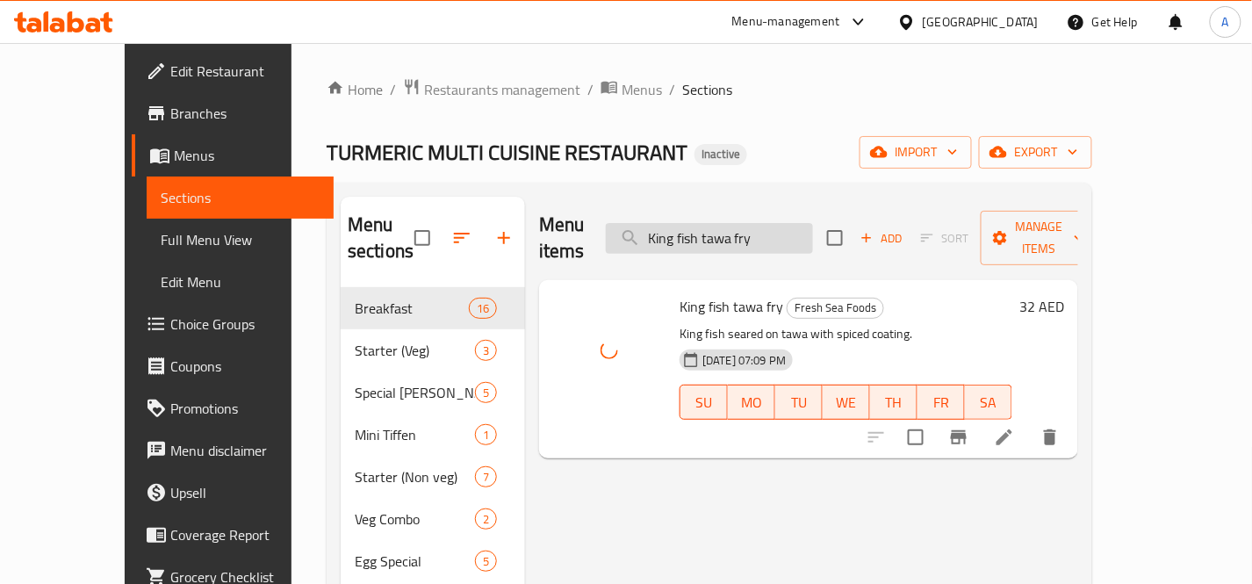
click at [806, 229] on input "King fish tawa fry" at bounding box center [709, 238] width 207 height 31
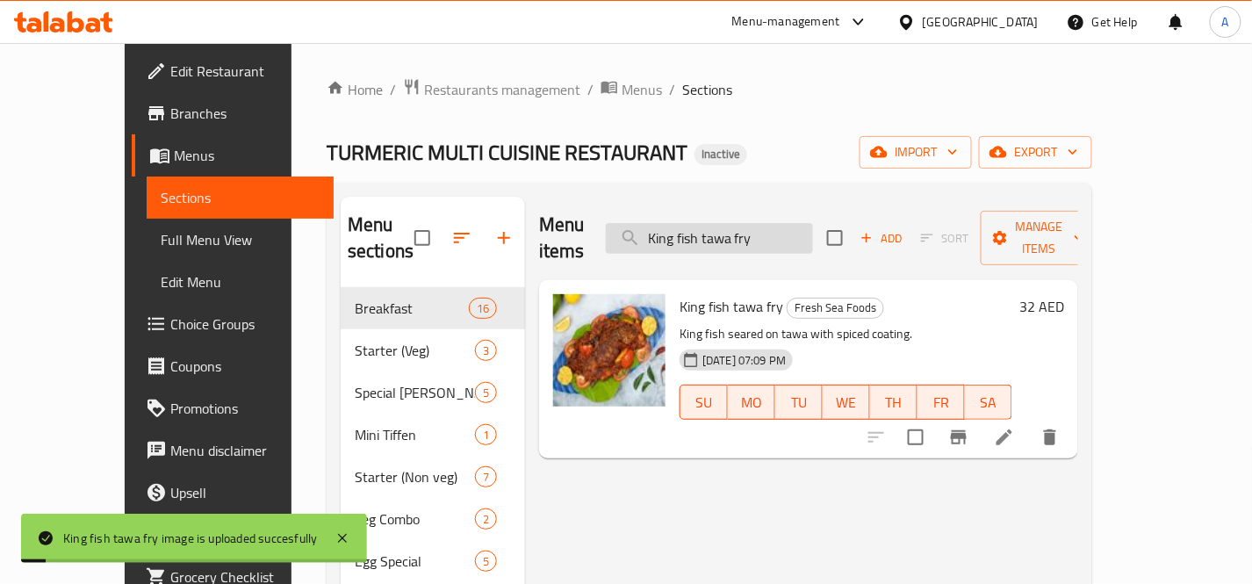
paste input "othu Parotta Tea or Coffee"
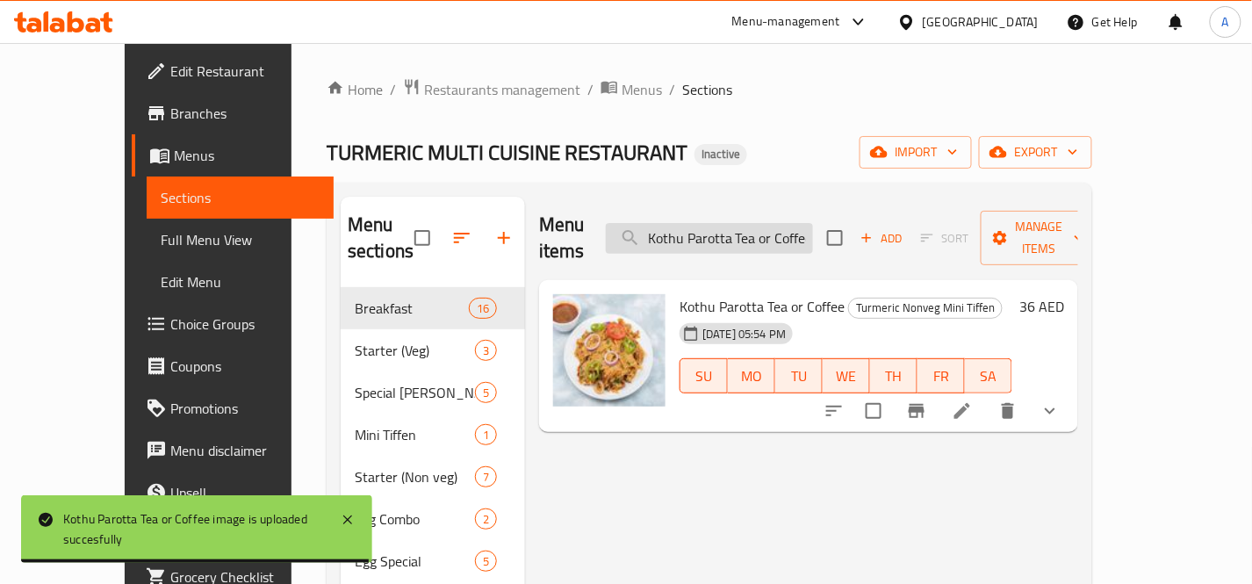
click at [813, 229] on input "Kothu Parotta Tea or Coffee" at bounding box center [709, 238] width 207 height 31
paste input "Mushroom 65"
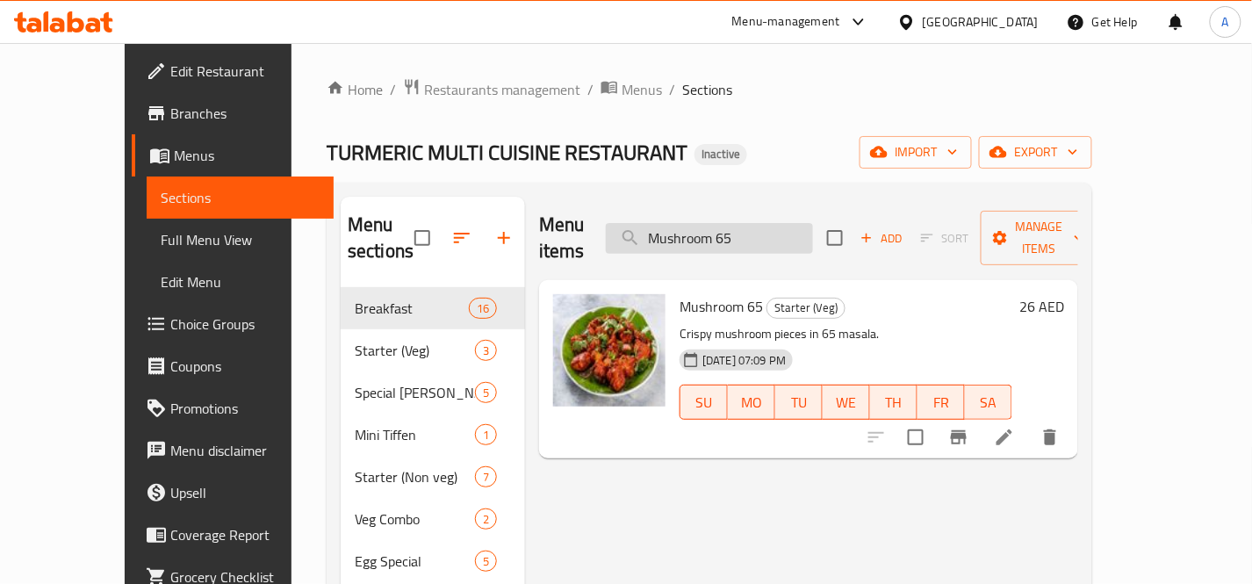
click at [810, 223] on input "Mushroom 65" at bounding box center [709, 238] width 207 height 31
paste input "Friedrice"
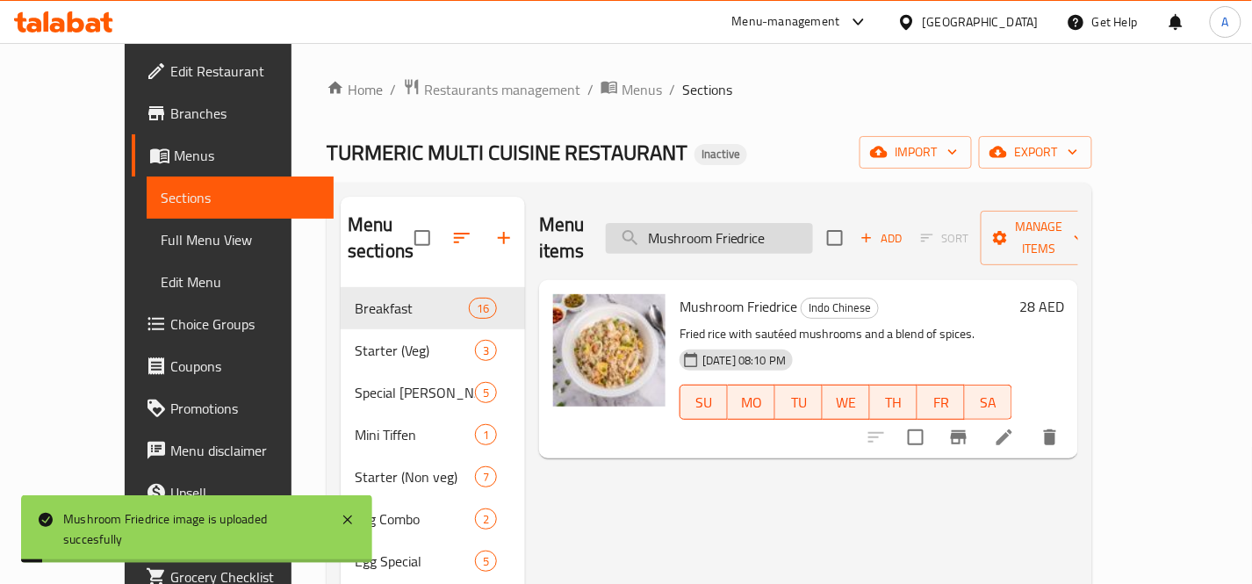
click at [732, 223] on input "Mushroom Friedrice" at bounding box center [709, 238] width 207 height 31
paste input "Masala"
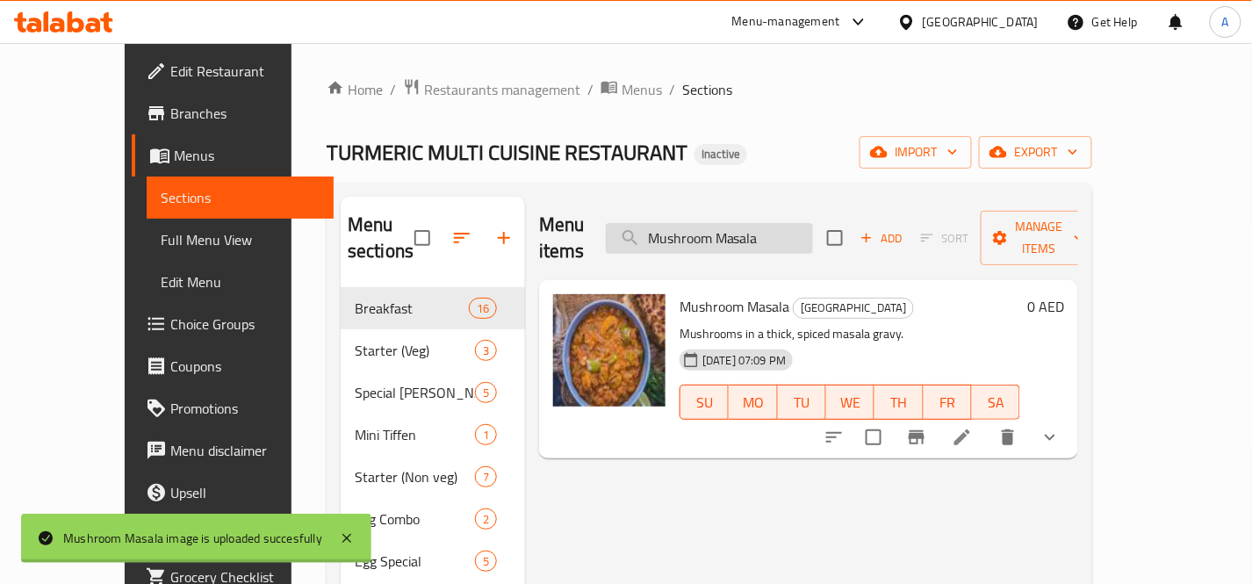
click at [813, 230] on input "Mushroom Masala" at bounding box center [709, 238] width 207 height 31
paste input "Nethili Fish Fry"
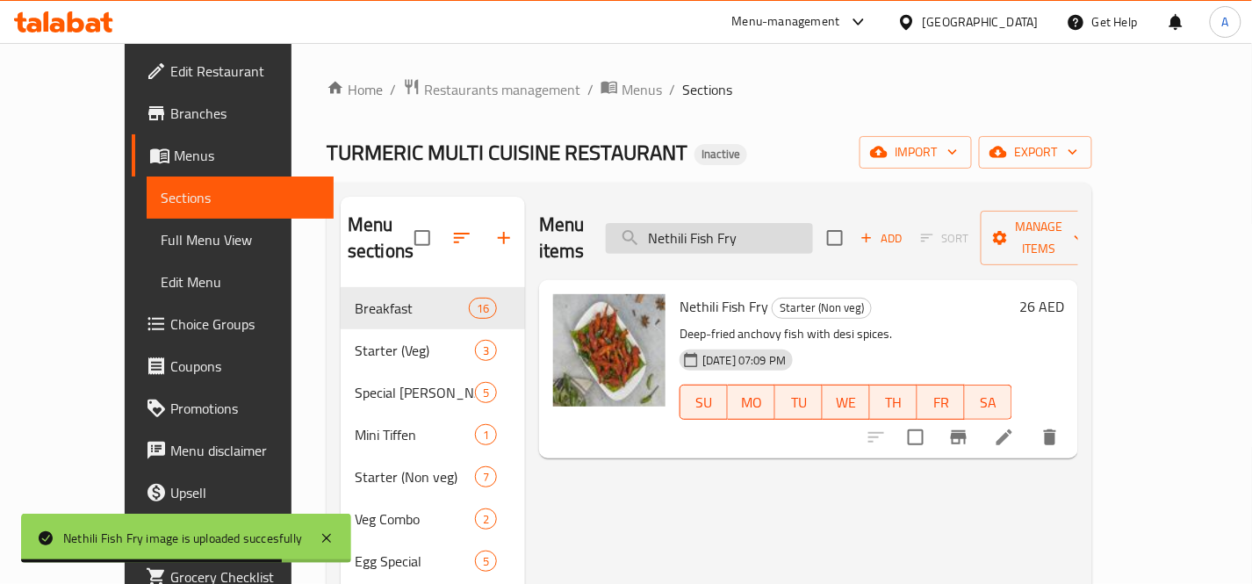
click at [812, 225] on input "Nethili Fish Fry" at bounding box center [709, 238] width 207 height 31
paste input "orth Indian Nonveg Combo"
click at [812, 225] on input "Nethili Fish Fry" at bounding box center [709, 238] width 207 height 31
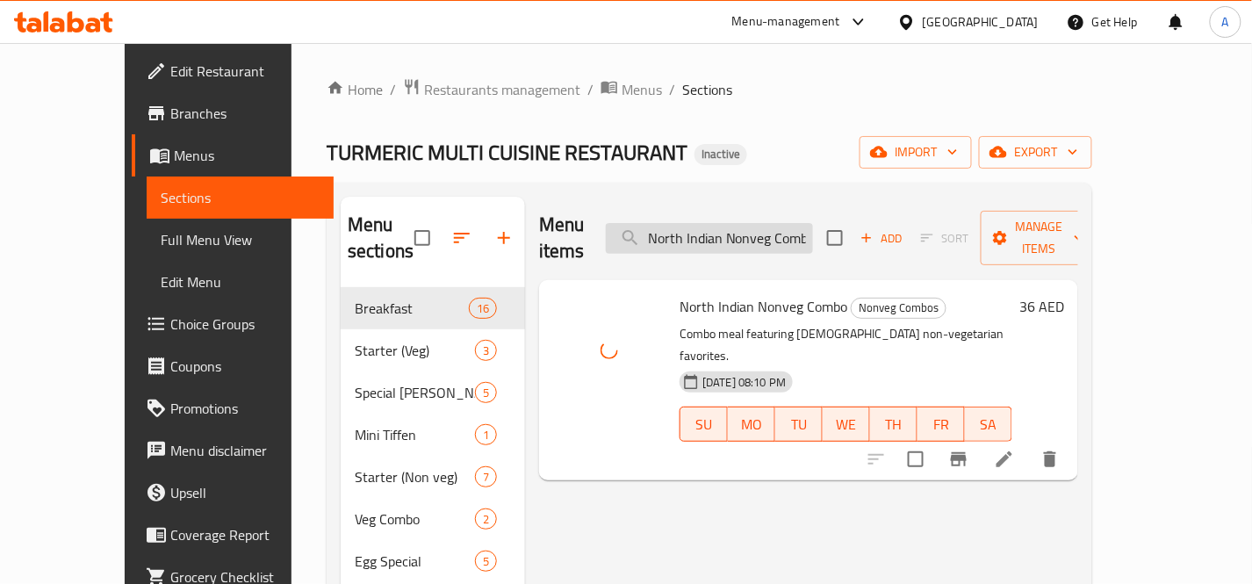
click at [775, 223] on input "North Indian Nonveg Combo" at bounding box center [709, 238] width 207 height 31
paste input "V"
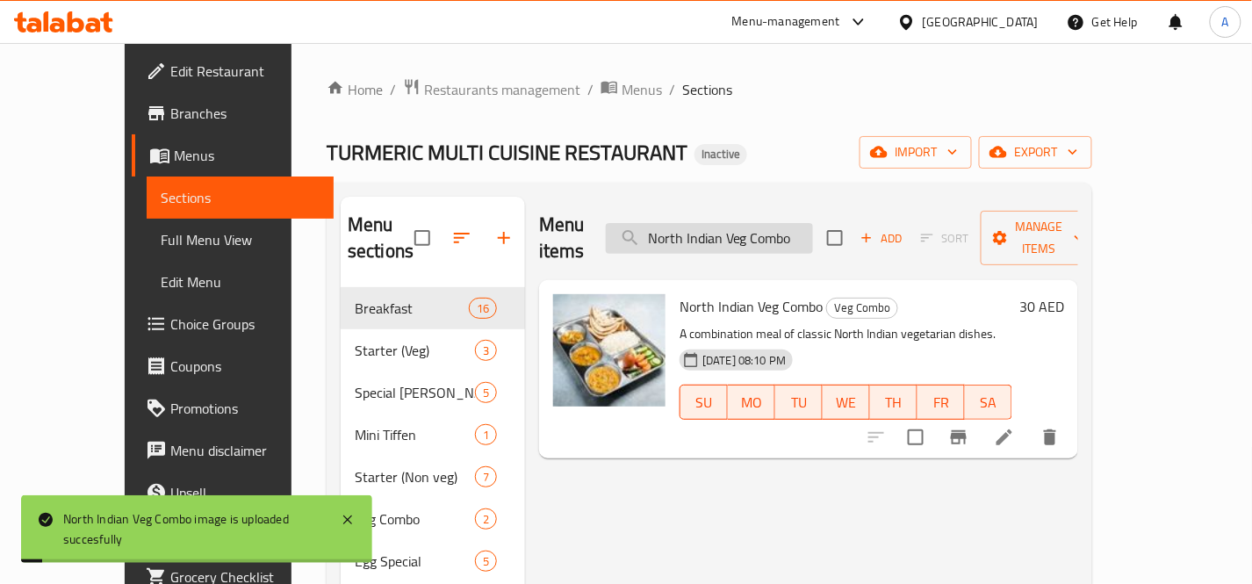
click at [791, 224] on input "North Indian Veg Combo" at bounding box center [709, 238] width 207 height 31
paste input "Panner 65"
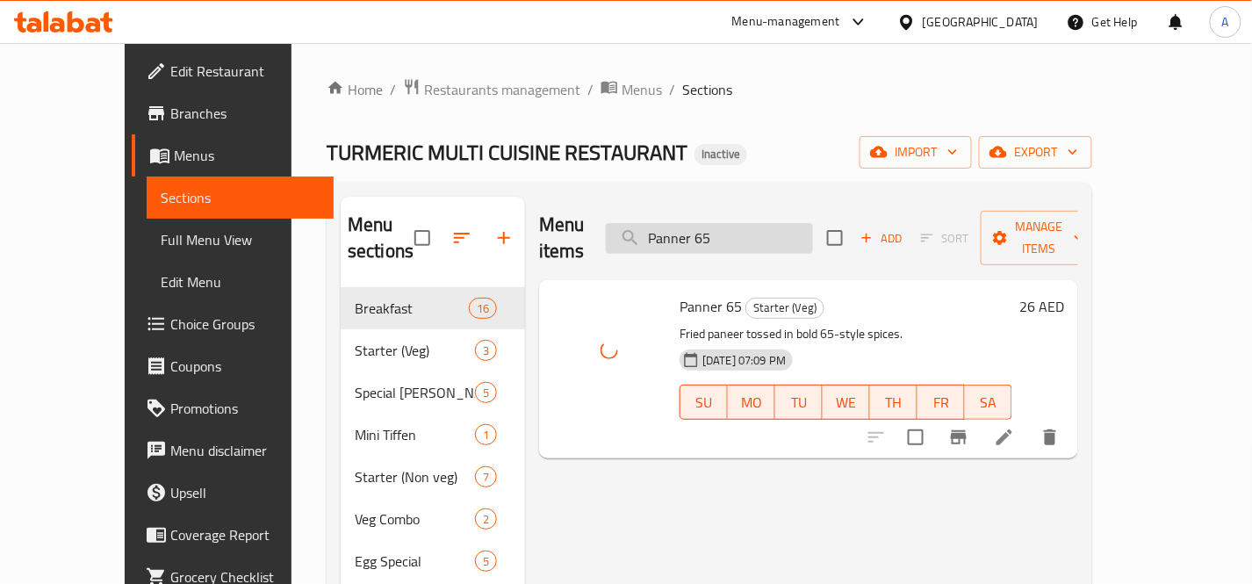
click at [782, 231] on input "Panner 65" at bounding box center [709, 238] width 207 height 31
paste input "oori(3pcs) [PERSON_NAME]"
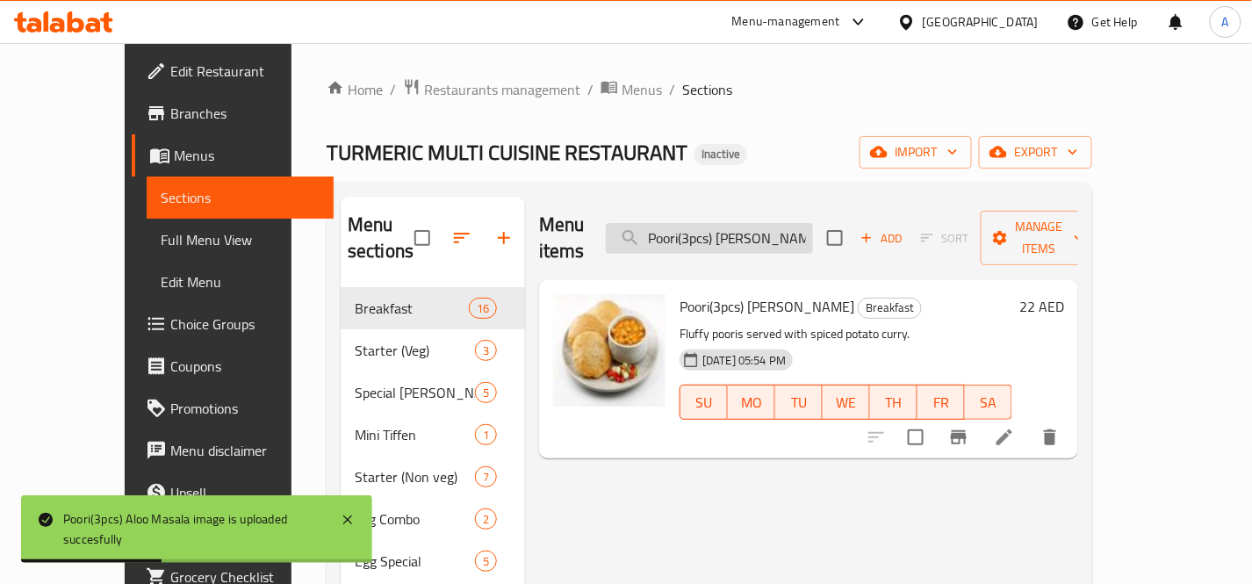
click at [801, 229] on input "Poori(3pcs) [PERSON_NAME]" at bounding box center [709, 238] width 207 height 31
paste input "Channa"
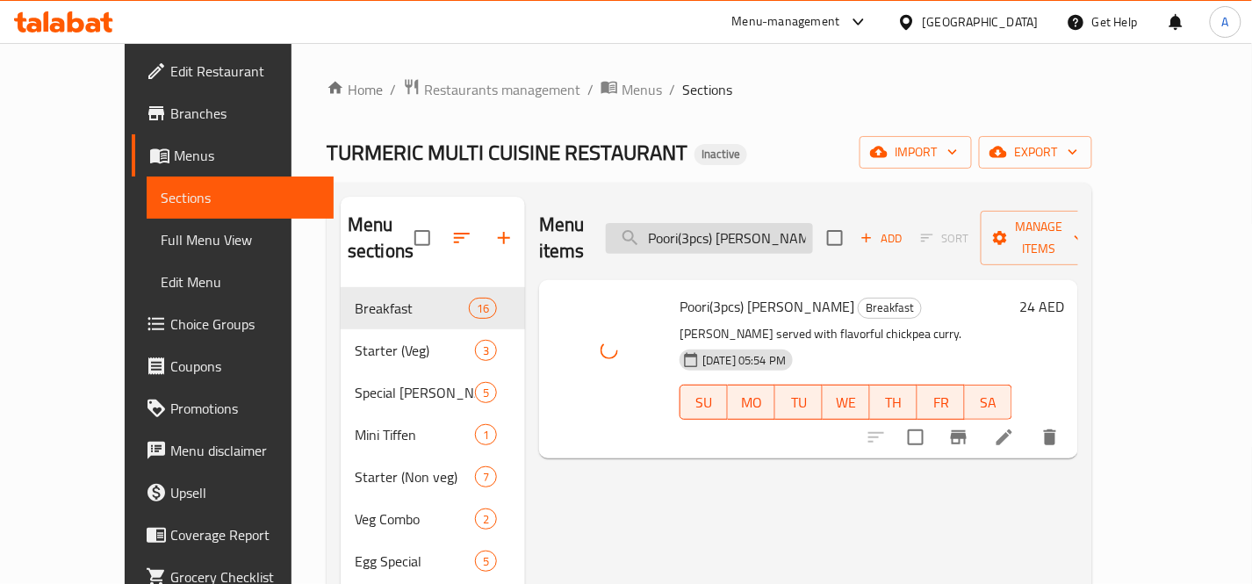
click at [813, 223] on input "Poori(3pcs) [PERSON_NAME]" at bounding box center [709, 238] width 207 height 31
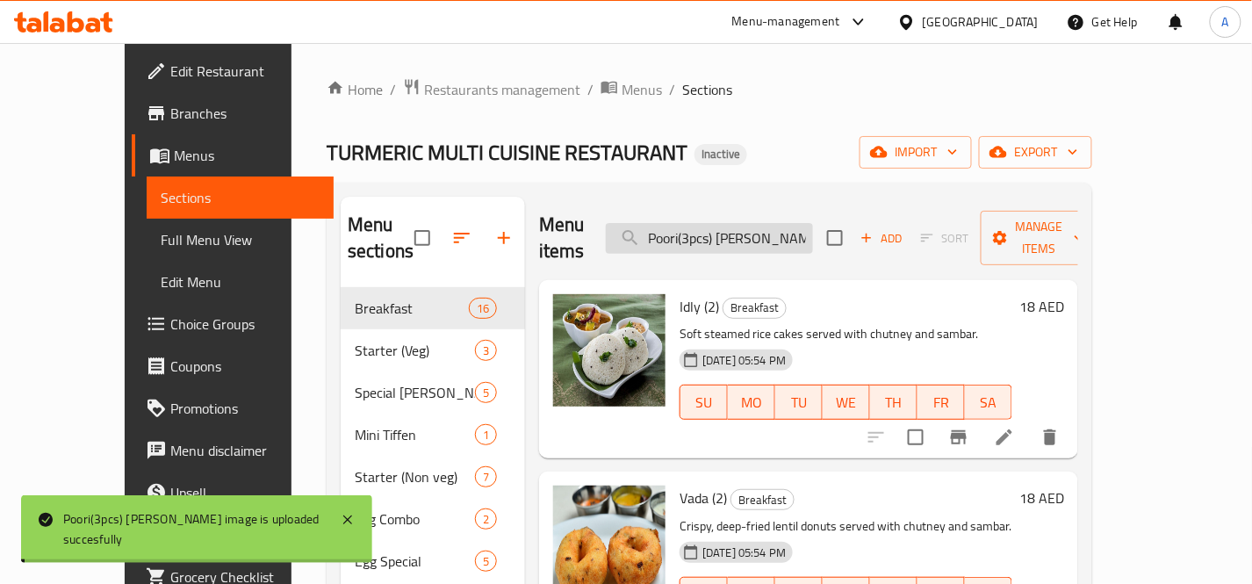
paste input "rawn 65"
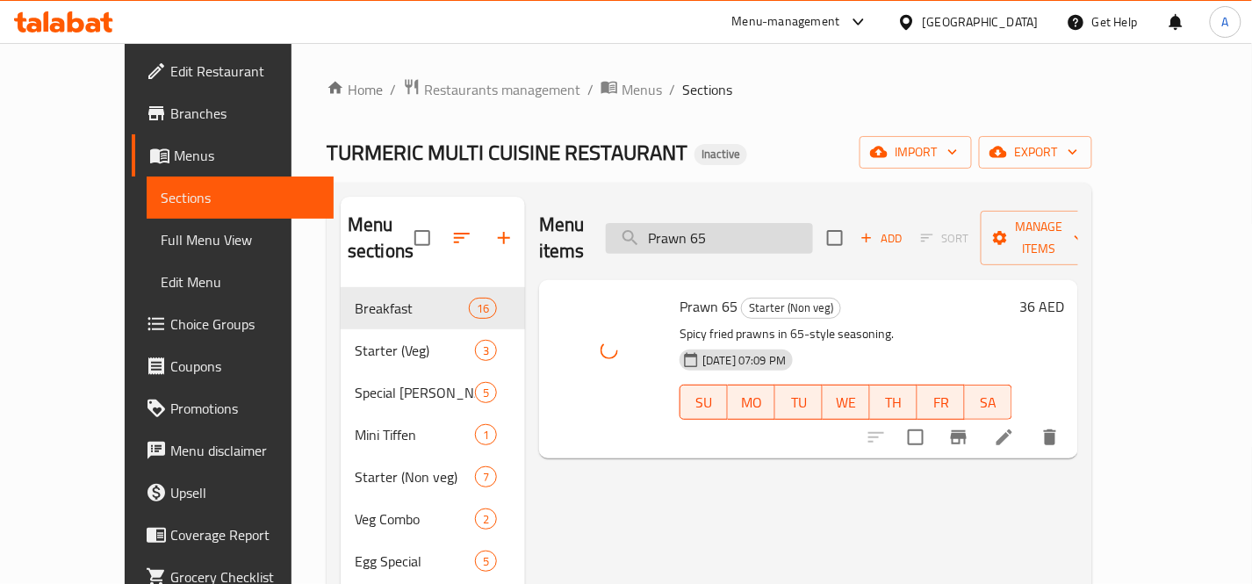
click at [793, 226] on input "Prawn 65" at bounding box center [709, 238] width 207 height 31
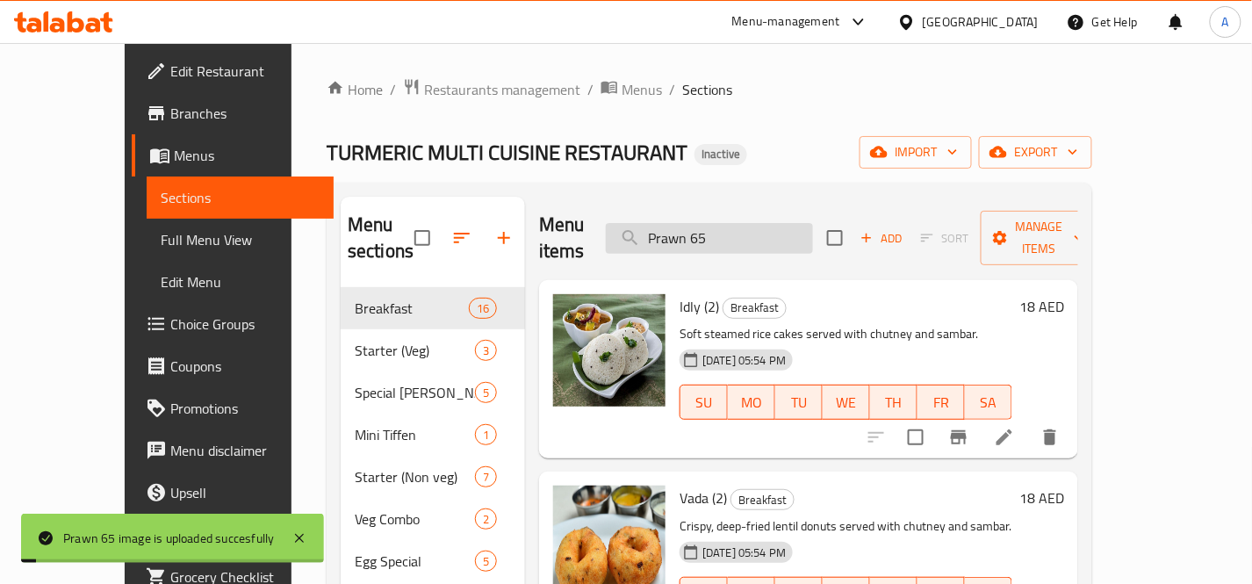
paste input "Rabit (muyal) meat curry"
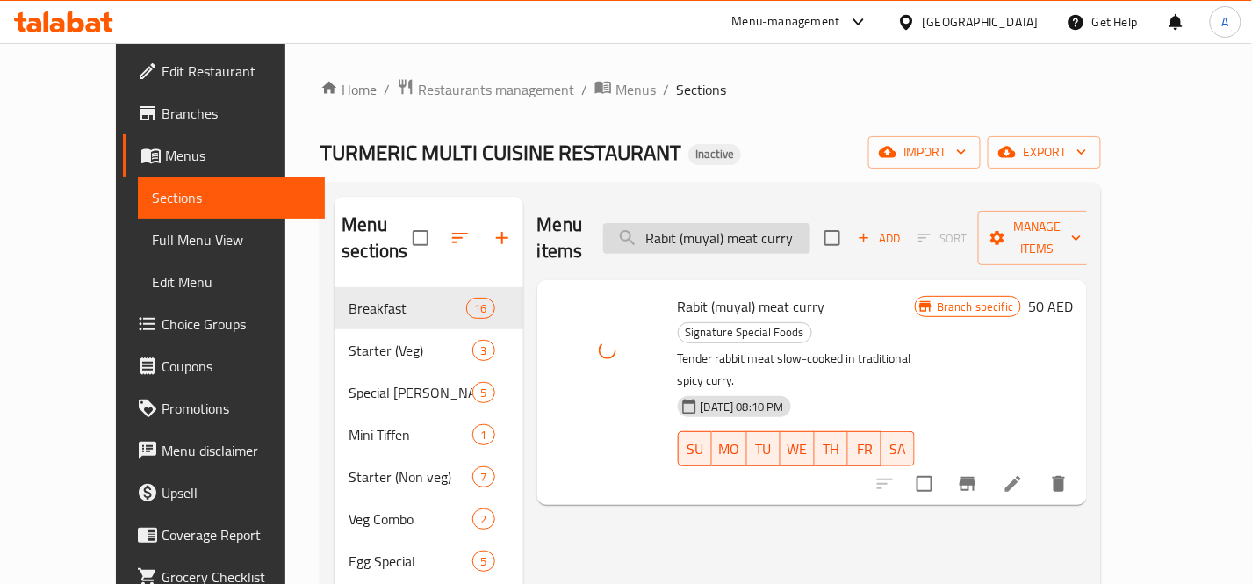
click at [785, 223] on input "Rabit (muyal) meat curry" at bounding box center [706, 238] width 207 height 31
paste input "Searaga Samba Chicken 65 Briya"
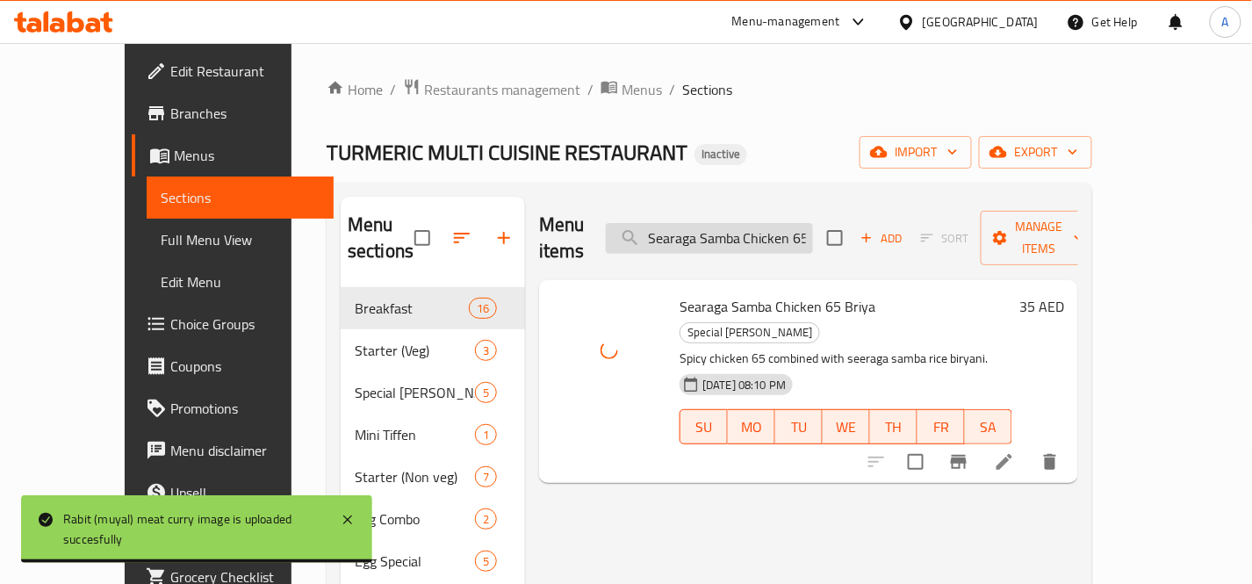
click at [785, 226] on input "Searaga Samba Chicken 65 Briya" at bounding box center [709, 238] width 207 height 31
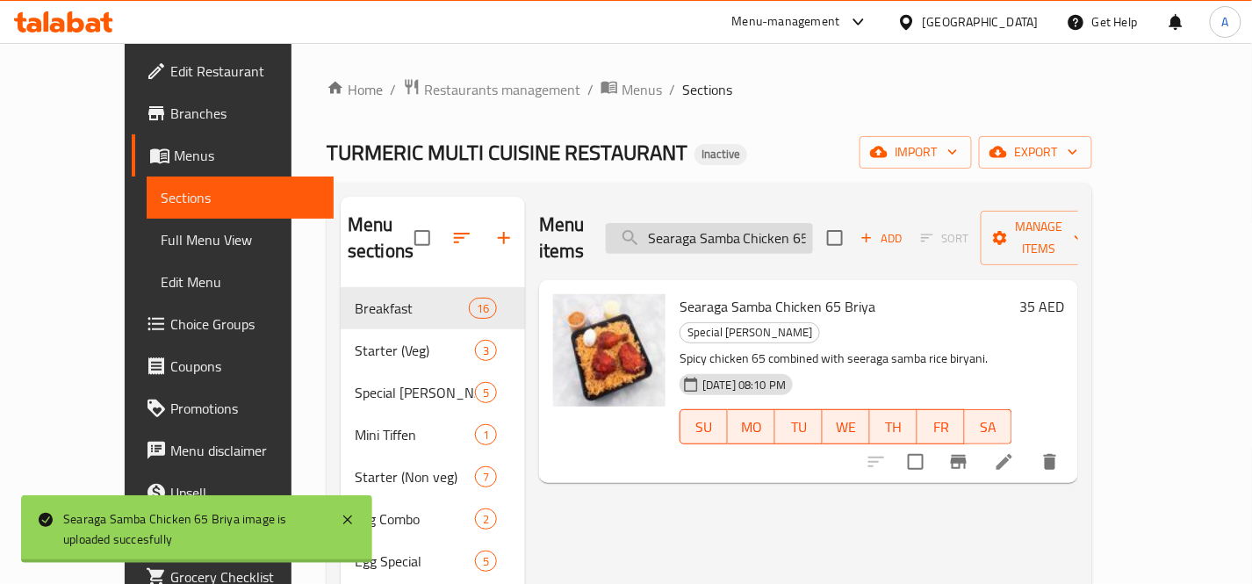
click at [785, 226] on input "Searaga Samba Chicken 65 Briya" at bounding box center [709, 238] width 207 height 31
paste input "NattuKozhi"
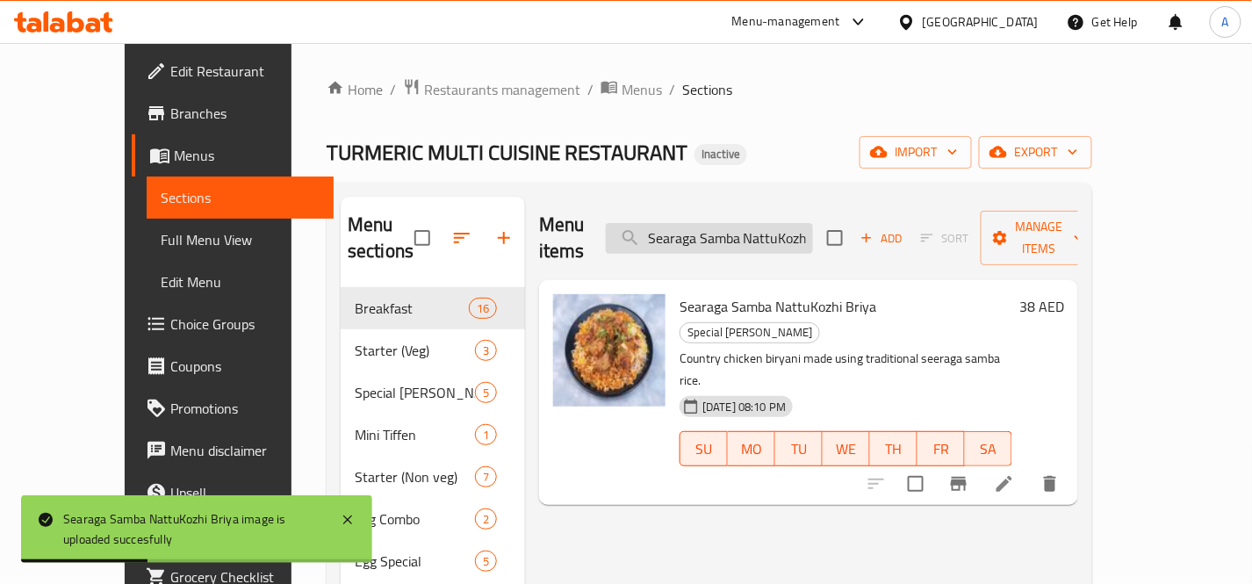
click at [751, 224] on input "Searaga Samba NattuKozhi Briya" at bounding box center [709, 238] width 207 height 31
paste input "Prawns Briyani"
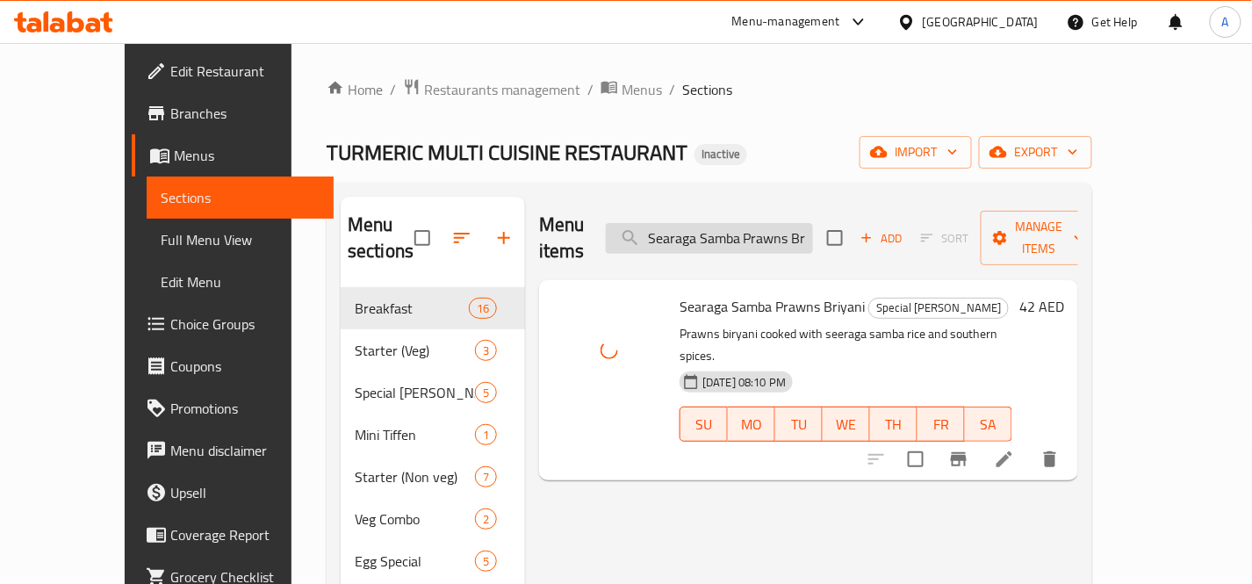
click at [790, 228] on input "Searaga Samba Prawns Briyani" at bounding box center [709, 238] width 207 height 31
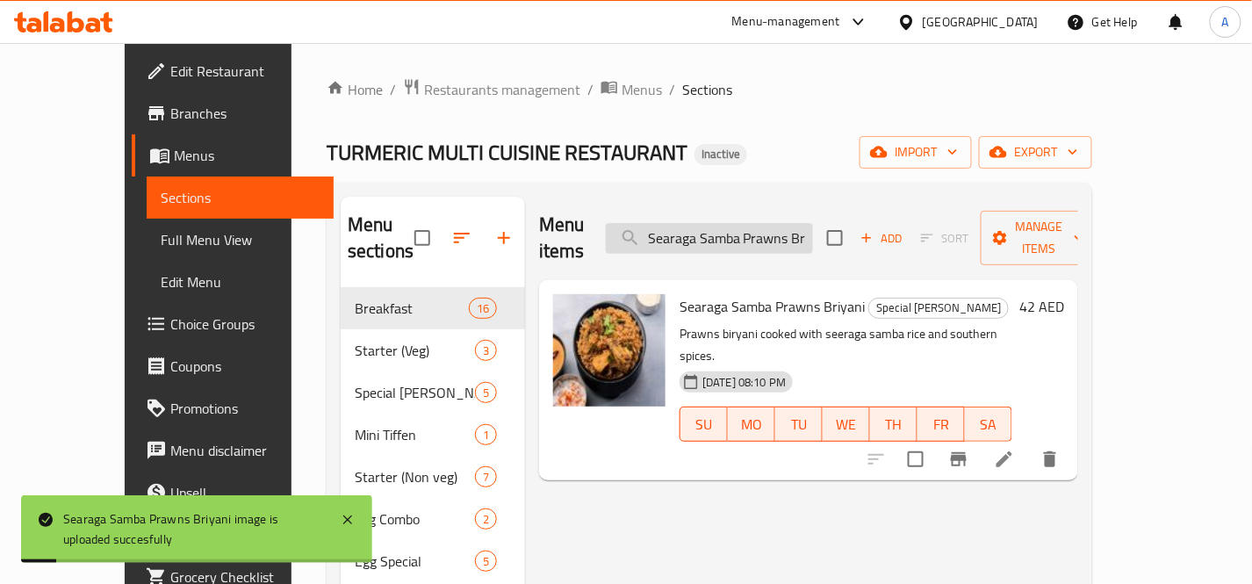
paste input "zechewan Chicken Friedrice"
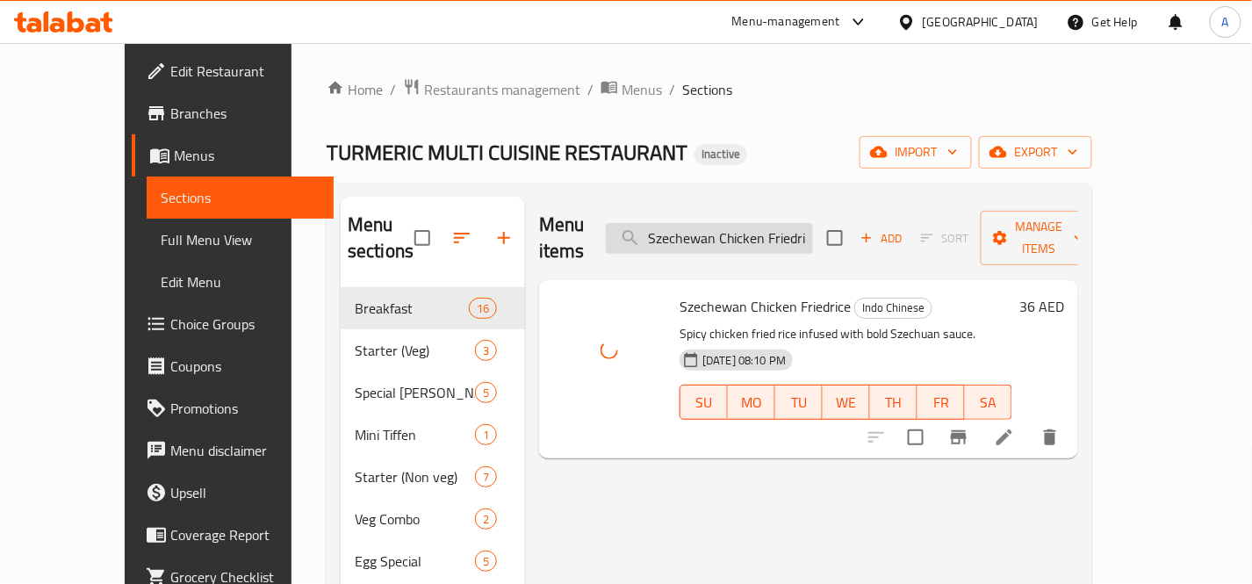
click at [812, 223] on input "Szechewan Chicken Friedrice" at bounding box center [709, 238] width 207 height 31
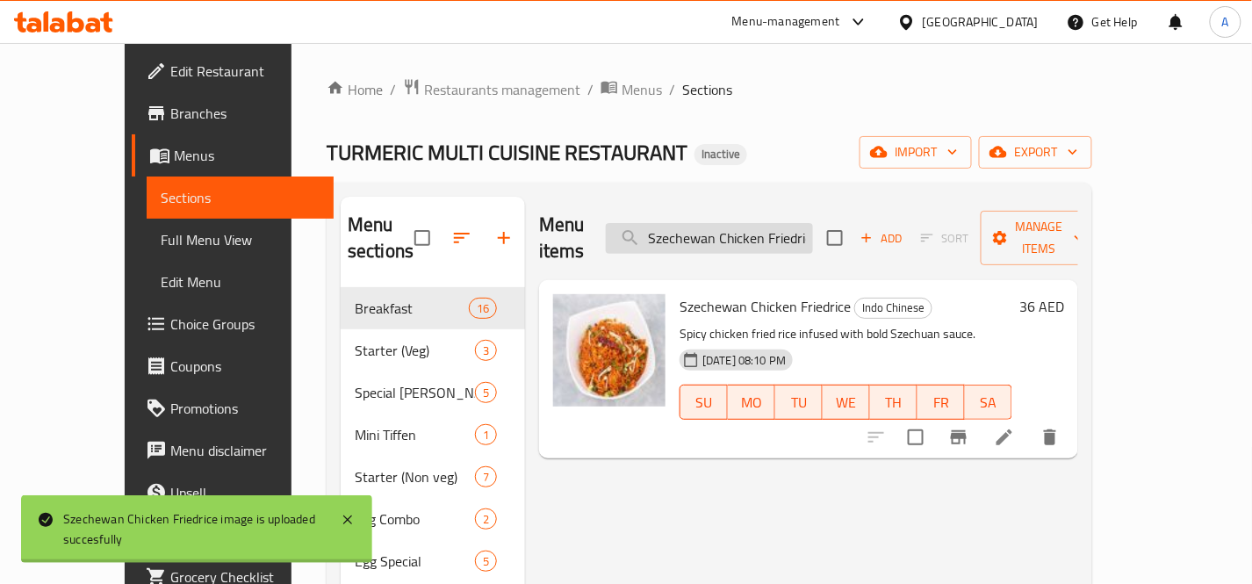
click at [812, 223] on input "Szechewan Chicken Friedrice" at bounding box center [709, 238] width 207 height 31
paste input "veg"
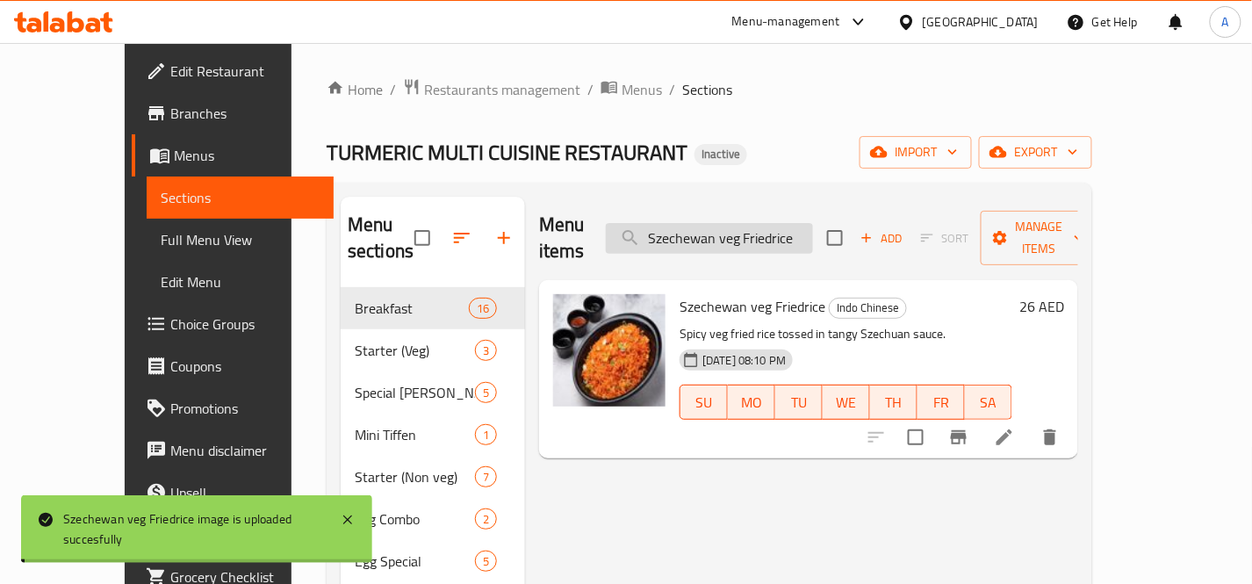
click at [777, 223] on input "Szechewan veg Friedrice" at bounding box center [709, 238] width 207 height 31
paste input "Turmeric Chicken dry medium"
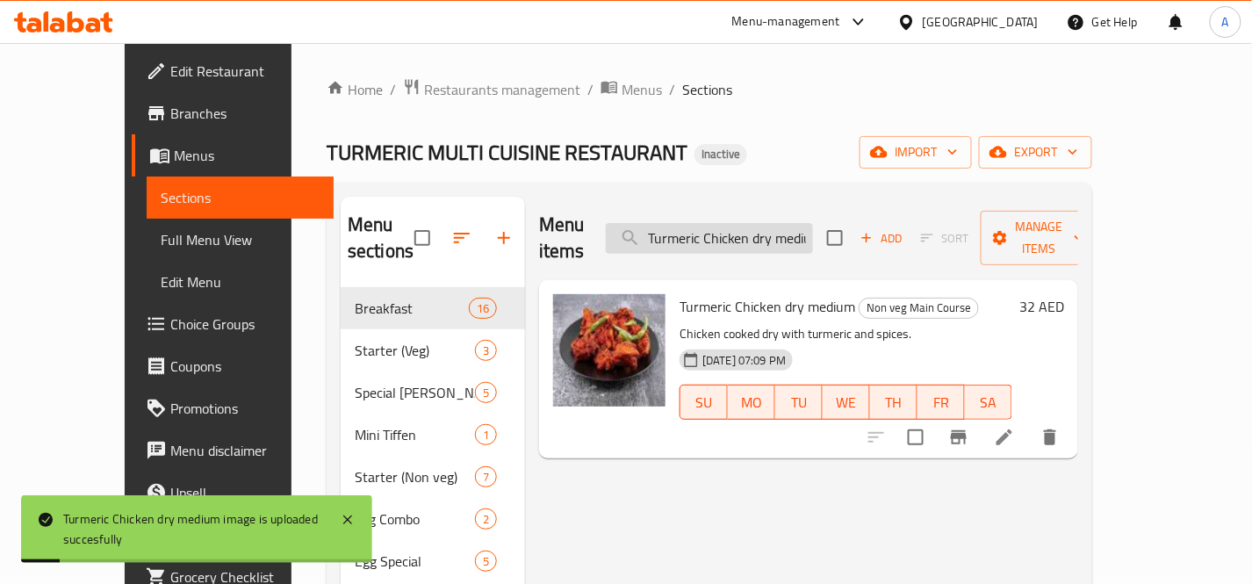
click at [813, 224] on input "Turmeric Chicken dry medium" at bounding box center [709, 238] width 207 height 31
paste input "Masala"
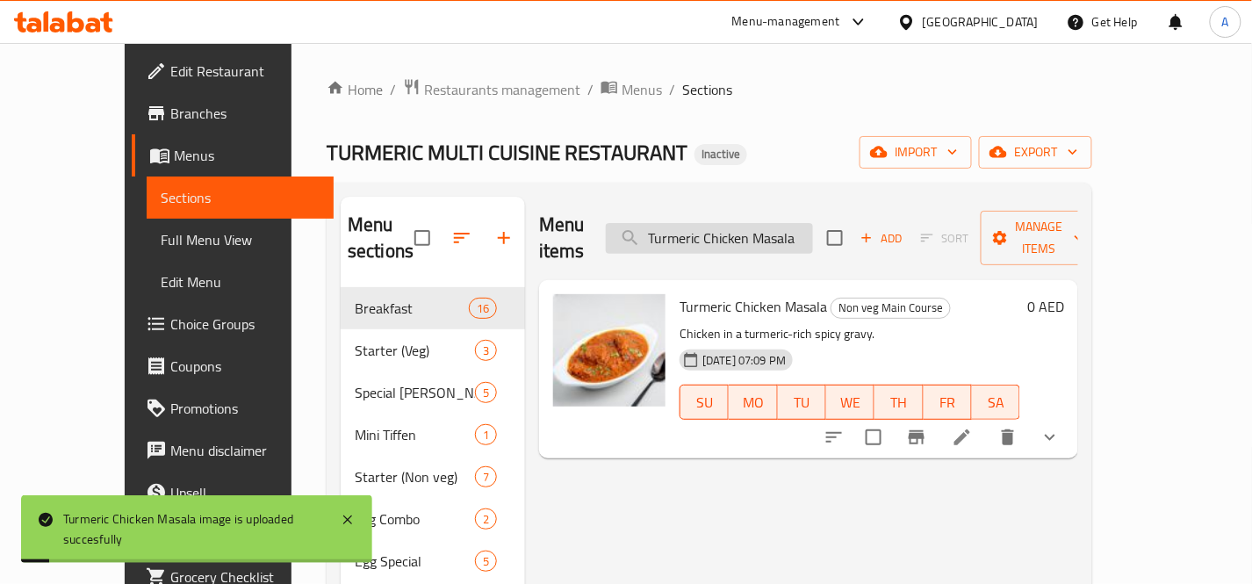
click at [787, 223] on input "Turmeric Chicken Masala" at bounding box center [709, 238] width 207 height 31
paste input "Fried Chicken"
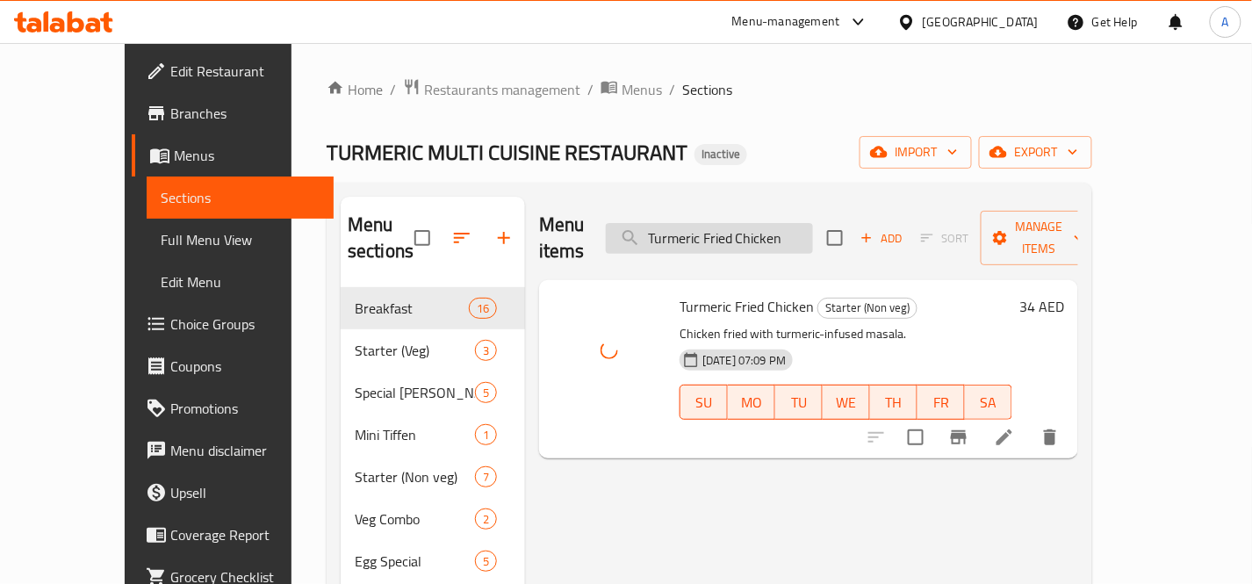
click at [805, 231] on input "Turmeric Fried Chicken" at bounding box center [709, 238] width 207 height 31
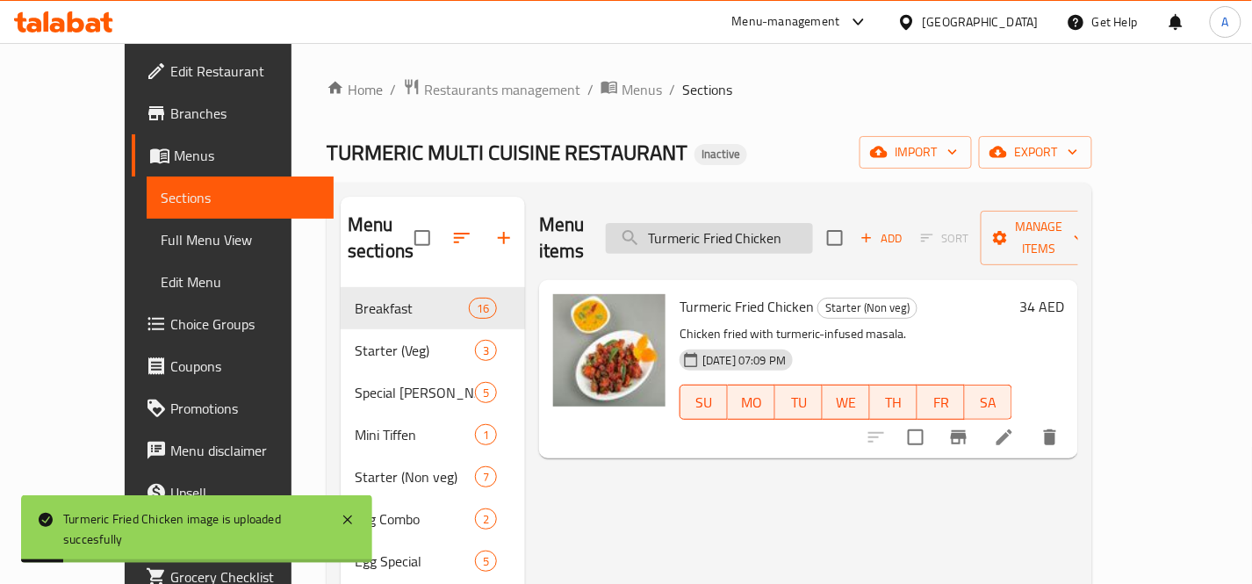
paste input "Vada (1)"
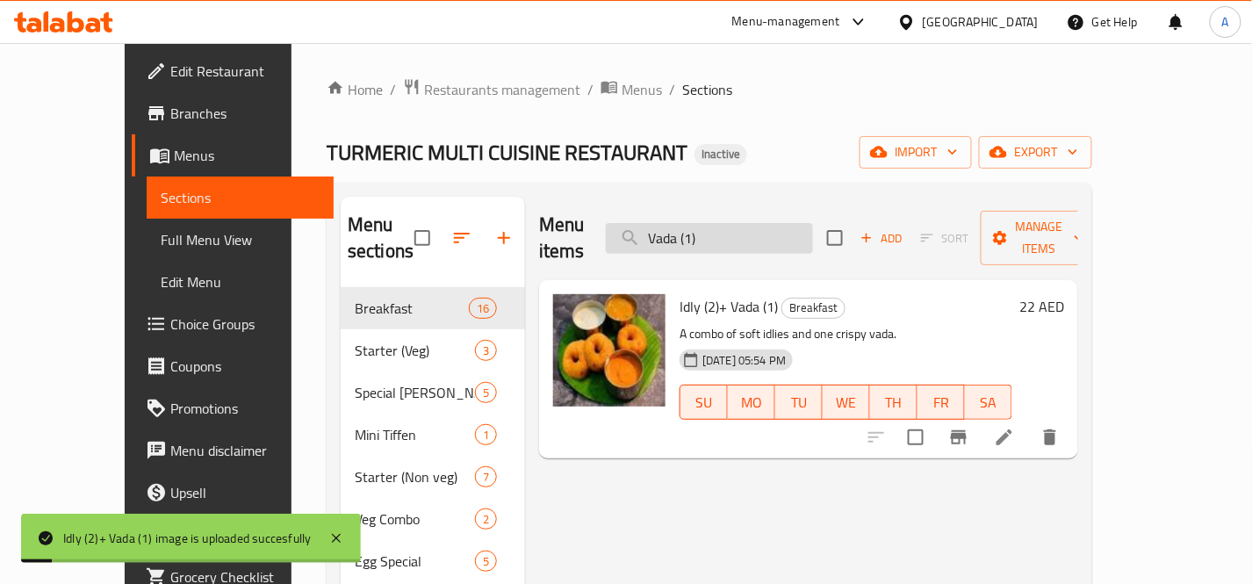
click at [786, 226] on input "Vada (1)" at bounding box center [709, 238] width 207 height 31
click at [786, 225] on input "Vada (1)" at bounding box center [709, 238] width 207 height 31
paste input "2"
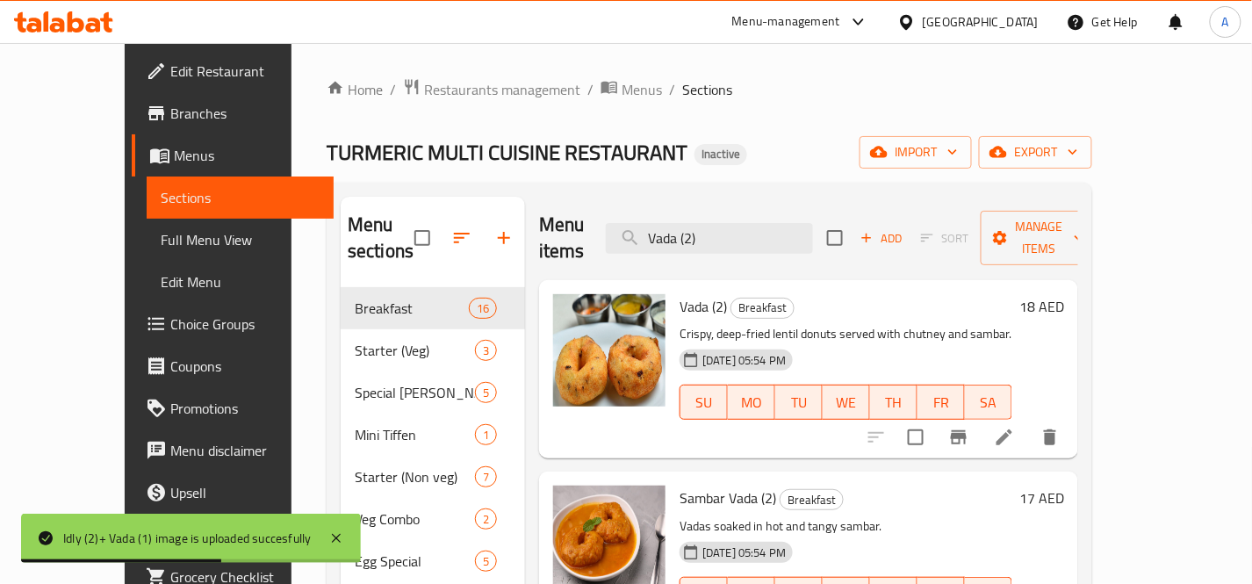
type input "Vada (2)"
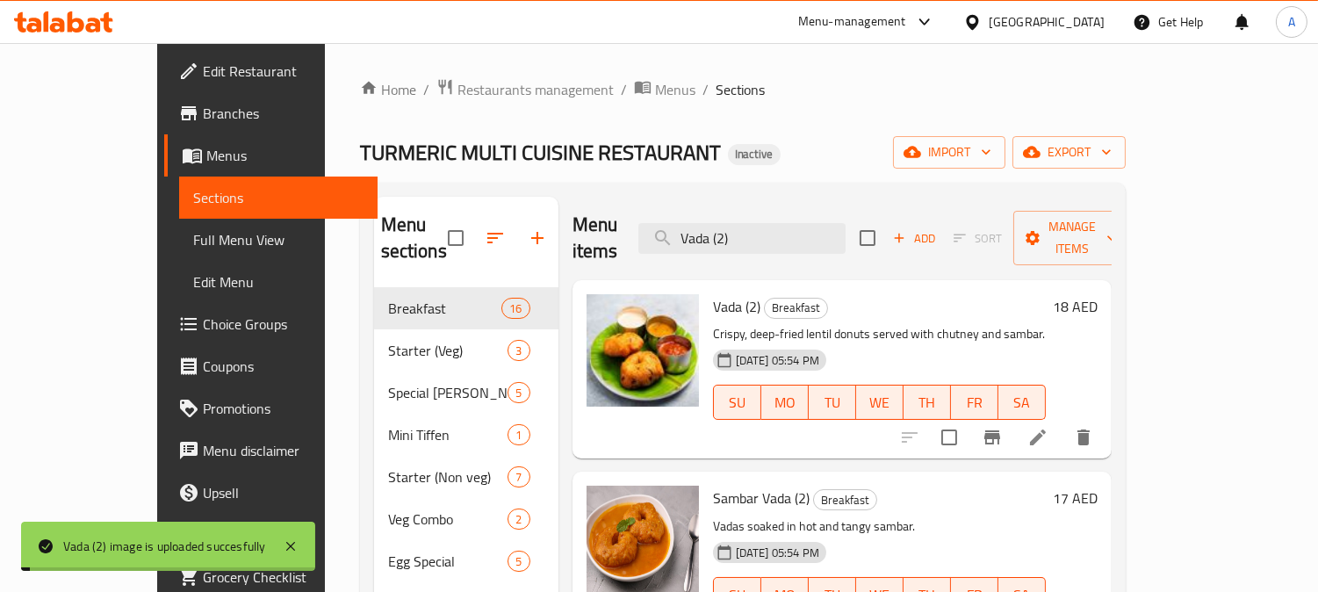
click at [193, 231] on span "Full Menu View" at bounding box center [278, 239] width 170 height 21
